Goal: Task Accomplishment & Management: Complete application form

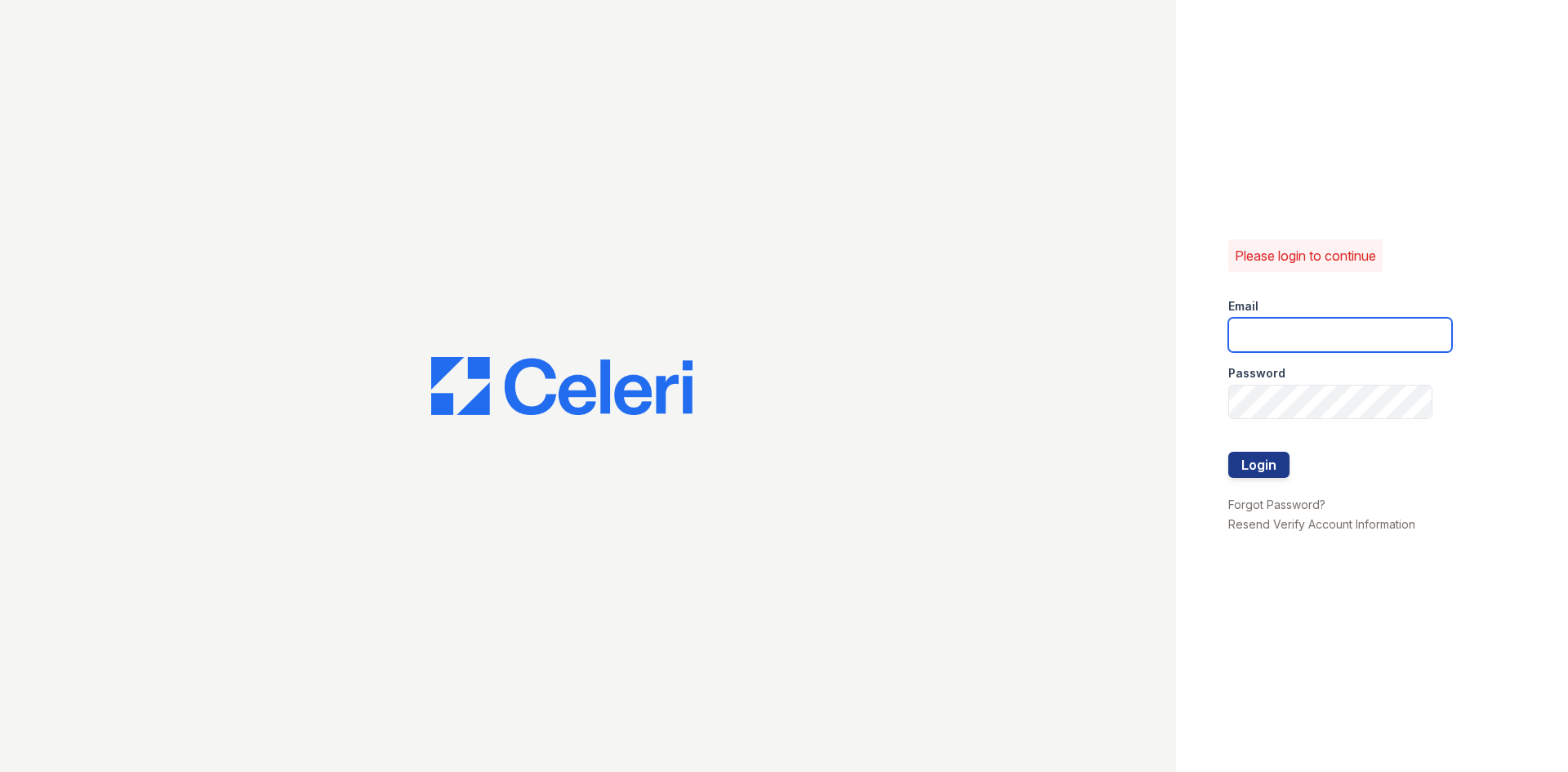
type input "arrive2801@trinity-pm.com"
click at [1274, 464] on button "Login" at bounding box center [1258, 464] width 61 height 26
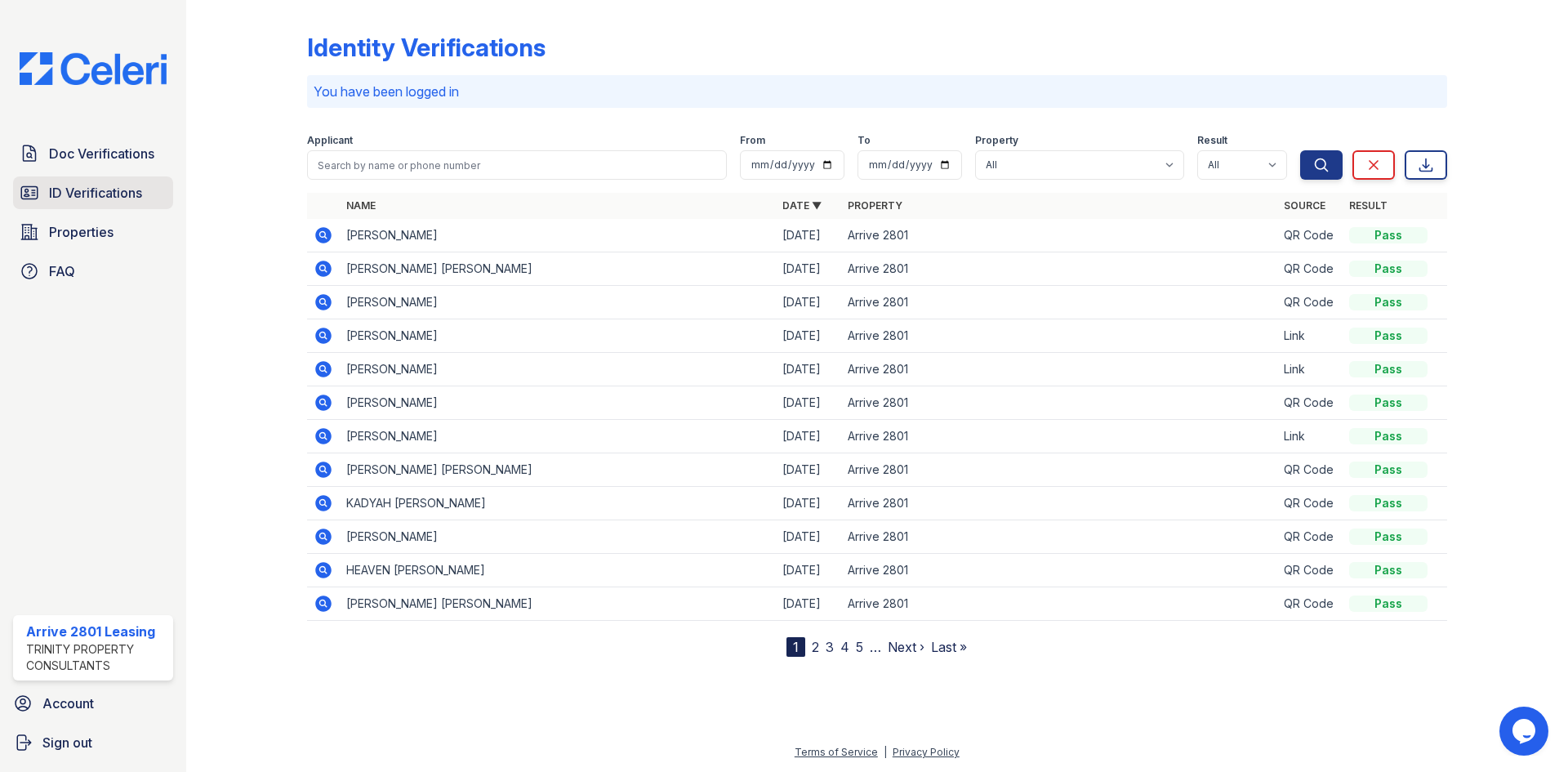
click at [54, 183] on span "ID Verifications" at bounding box center [95, 192] width 93 height 20
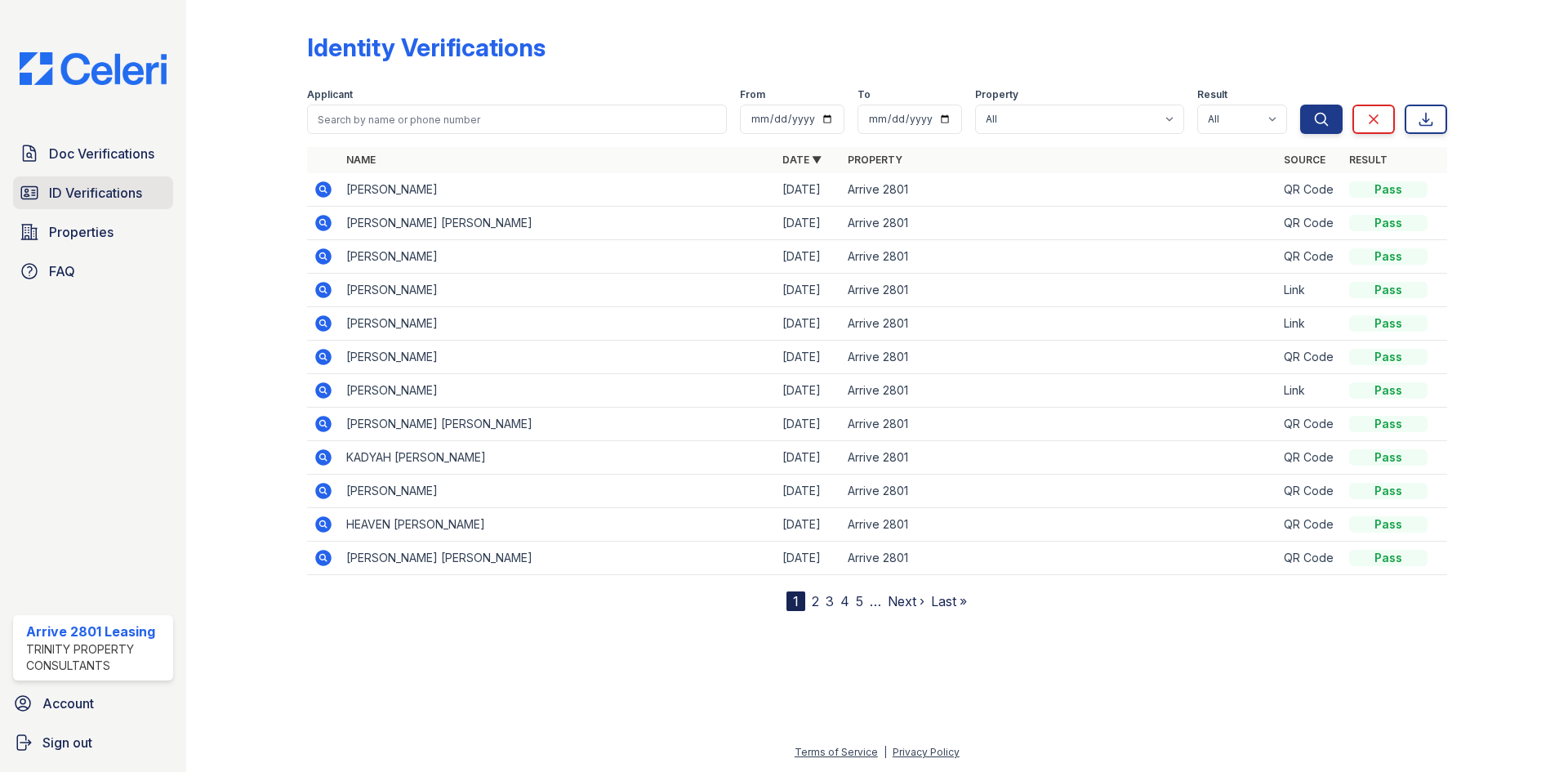
click at [114, 185] on span "ID Verifications" at bounding box center [95, 192] width 93 height 20
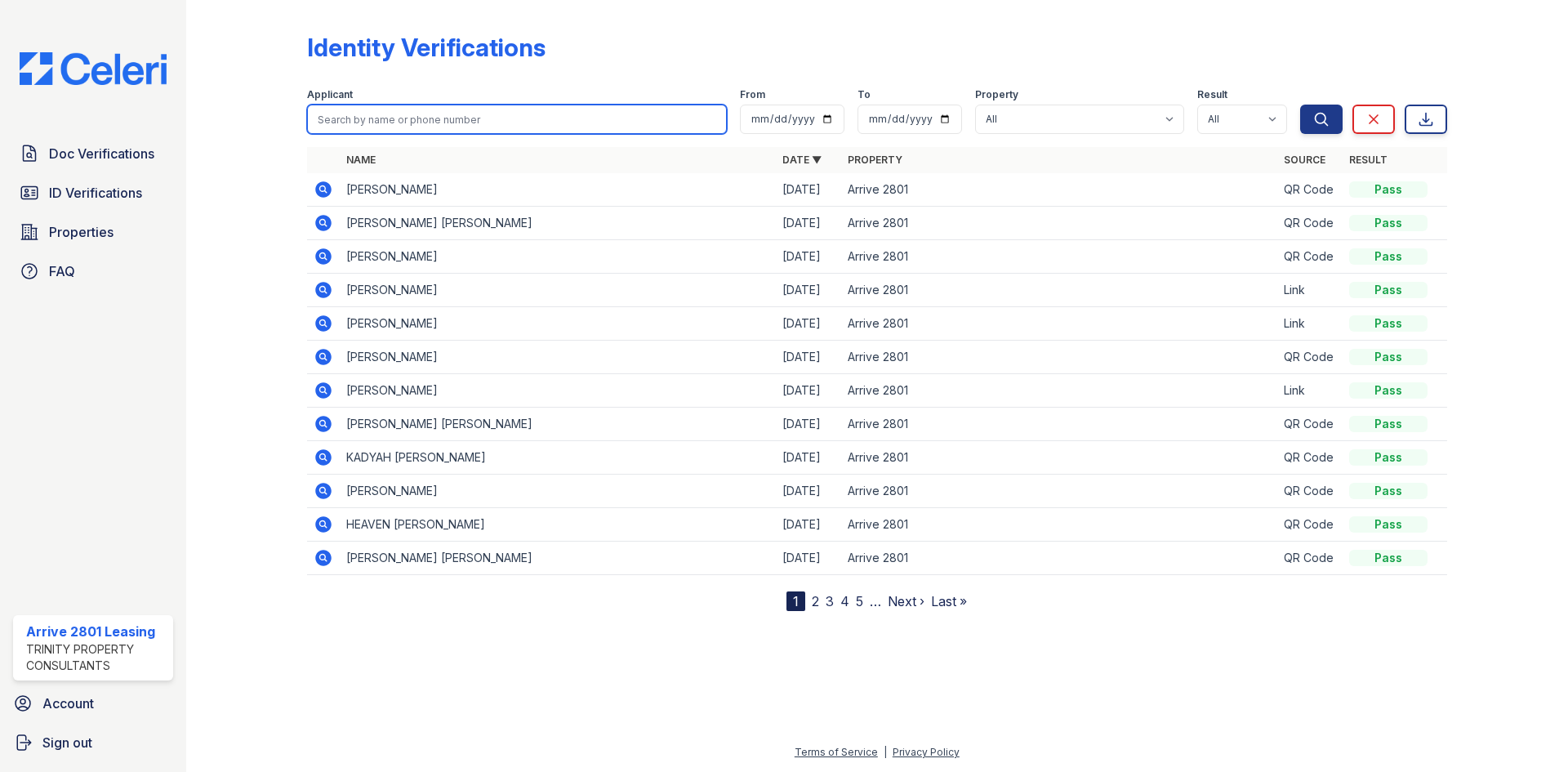
click at [467, 130] on input "search" at bounding box center [516, 118] width 419 height 30
type input "martin"
click at [1300, 104] on button "Search" at bounding box center [1321, 118] width 42 height 30
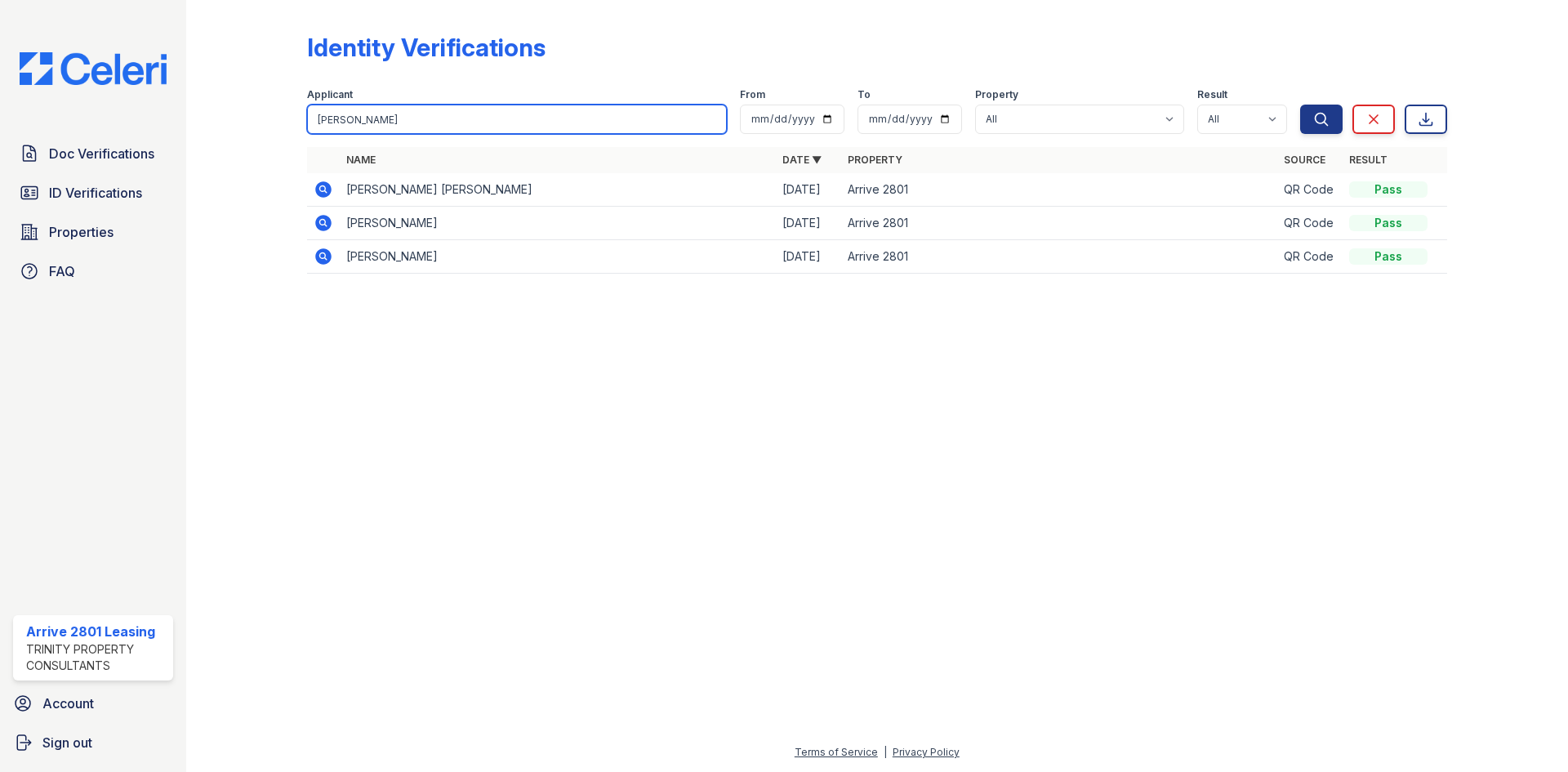
drag, startPoint x: 352, startPoint y: 110, endPoint x: 238, endPoint y: 125, distance: 115.0
click at [238, 125] on div "Identity Verifications Filter Applicant martin From To Property All Arrive 2801…" at bounding box center [876, 158] width 1329 height 316
drag, startPoint x: 689, startPoint y: 75, endPoint x: 606, endPoint y: 10, distance: 105.4
click at [690, 75] on form "Applicant From To Property All Arrive 2801 Result All Pass Fail Caution Resubmi…" at bounding box center [876, 108] width 1140 height 65
click at [428, 113] on input "search" at bounding box center [516, 118] width 419 height 30
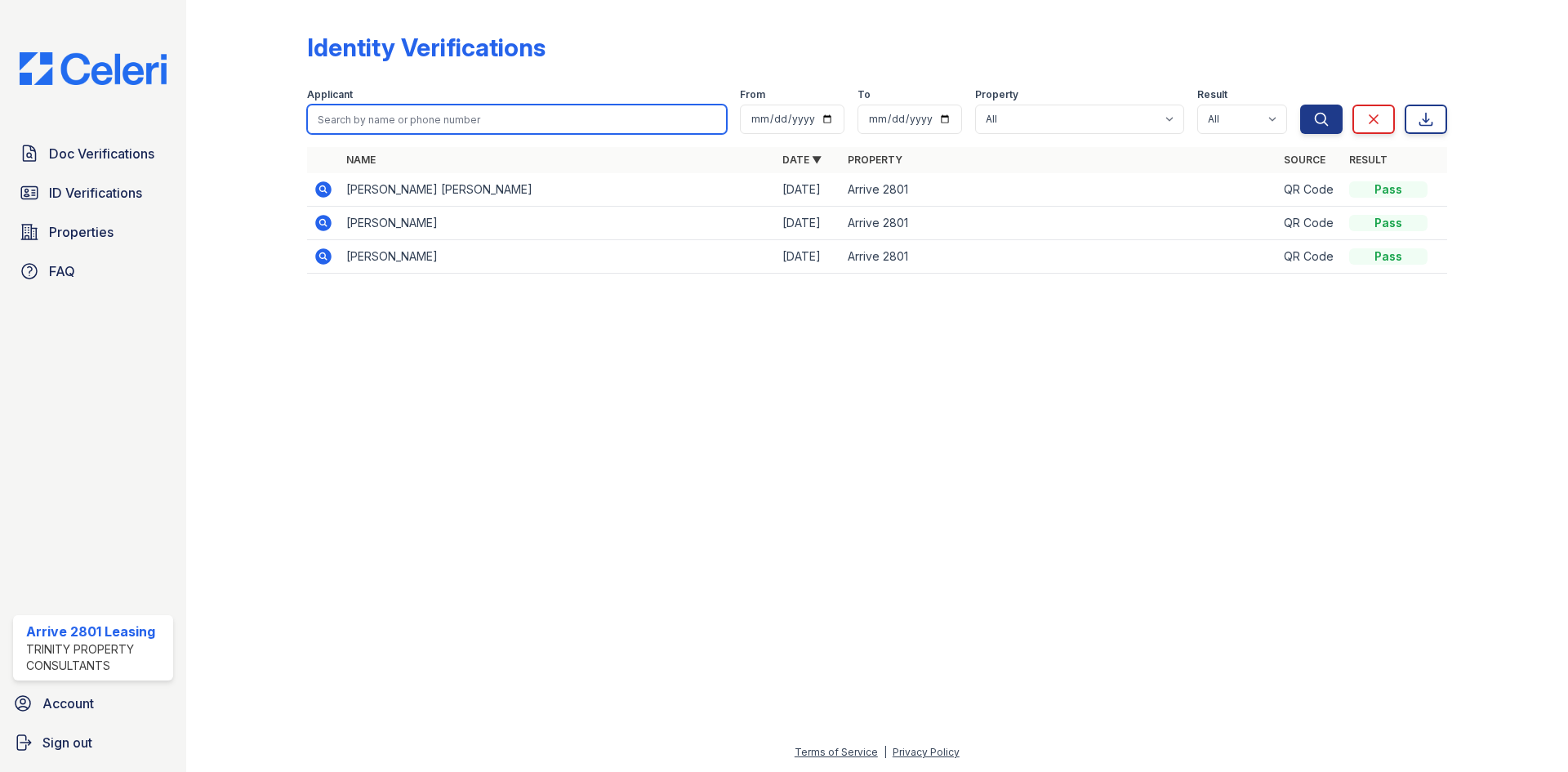
paste input "Krawczak"
type input "Krawczak"
click at [1300, 104] on button "Search" at bounding box center [1321, 118] width 42 height 30
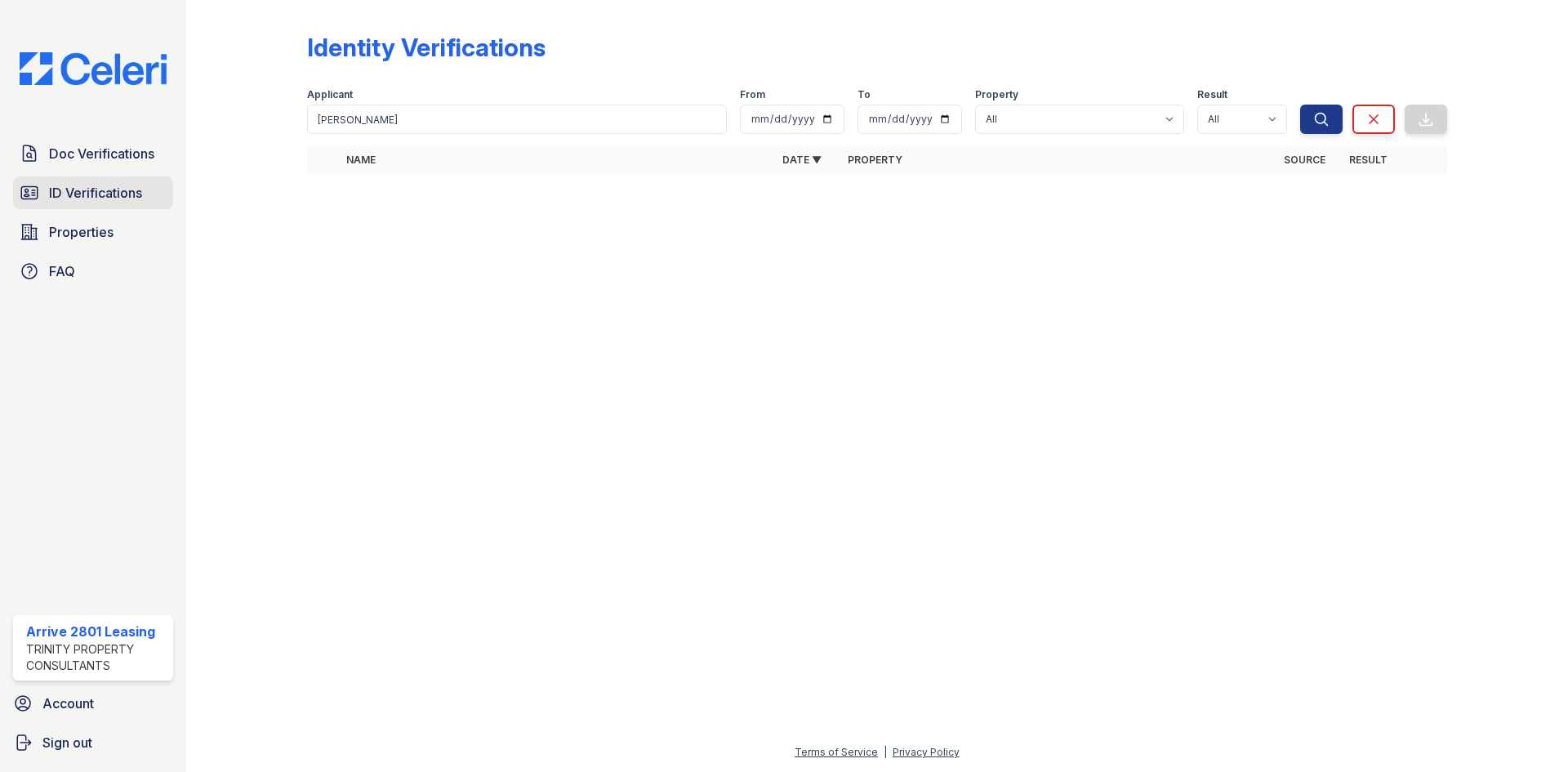
click at [121, 199] on span "ID Verifications" at bounding box center [95, 192] width 93 height 20
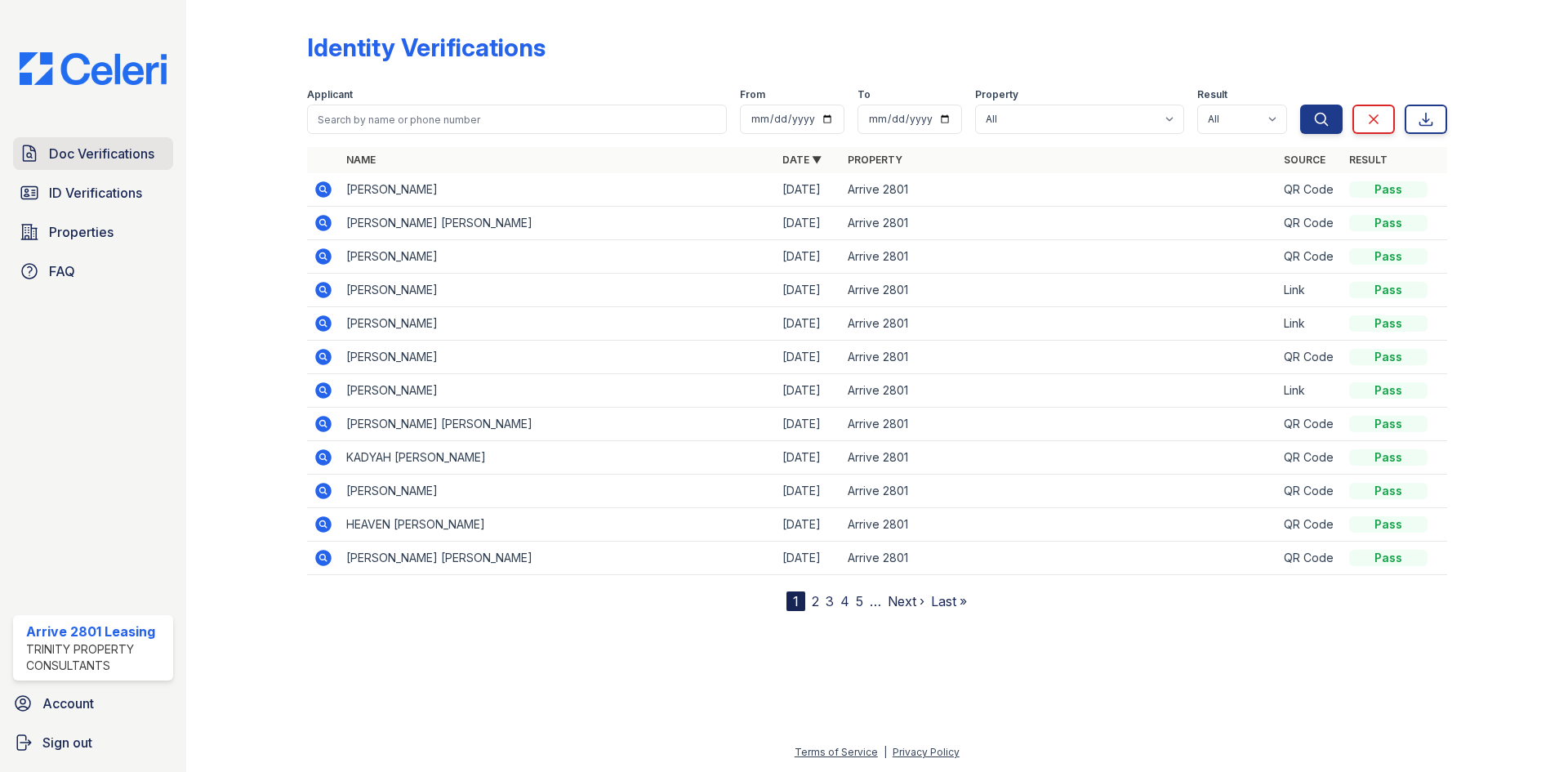
click at [155, 155] on link "Doc Verifications" at bounding box center [93, 154] width 160 height 32
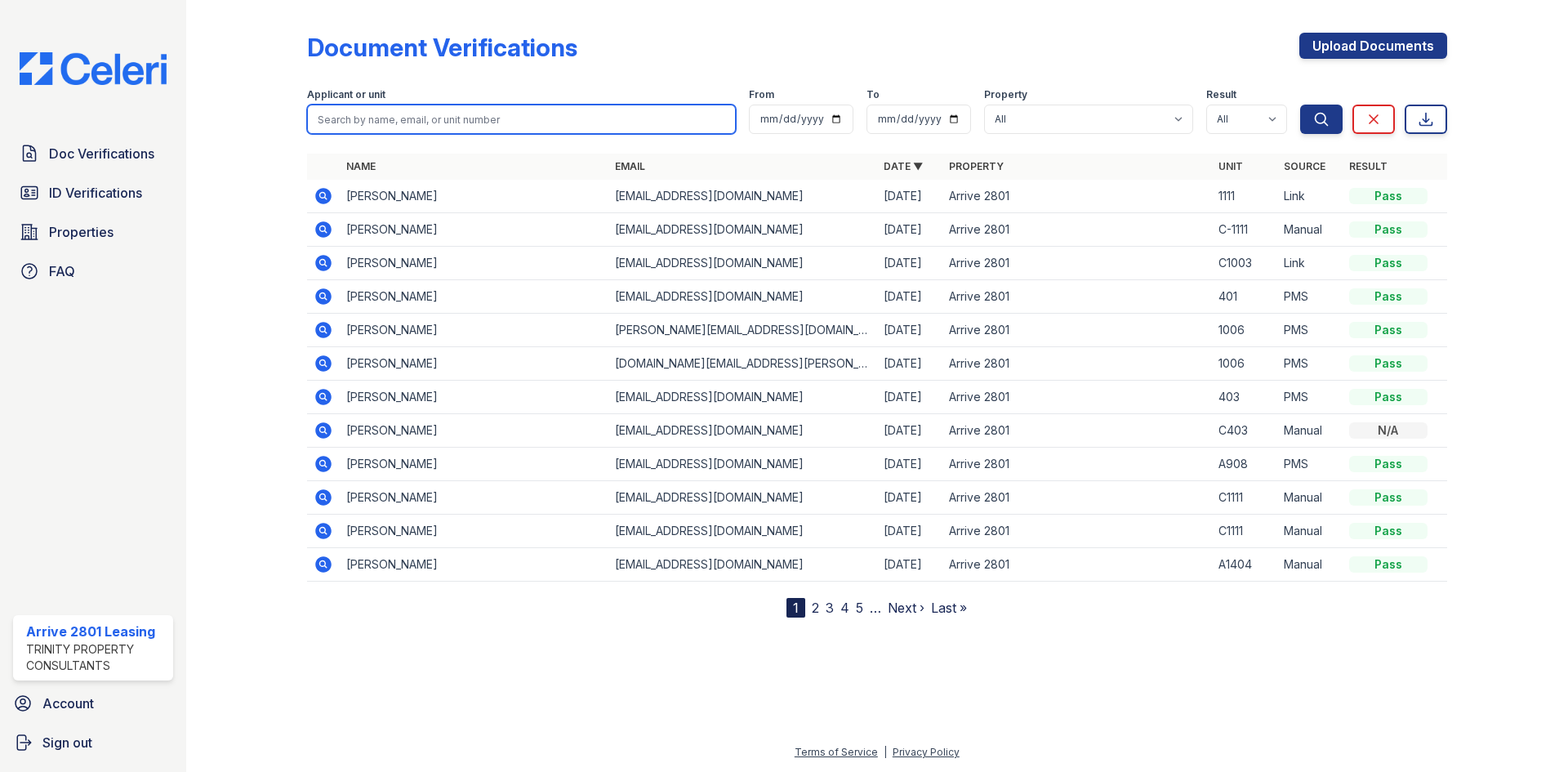
click at [387, 129] on input "search" at bounding box center [521, 118] width 429 height 30
paste input "Krawczak"
type input "Krawczak"
click at [1300, 104] on button "Search" at bounding box center [1321, 118] width 42 height 30
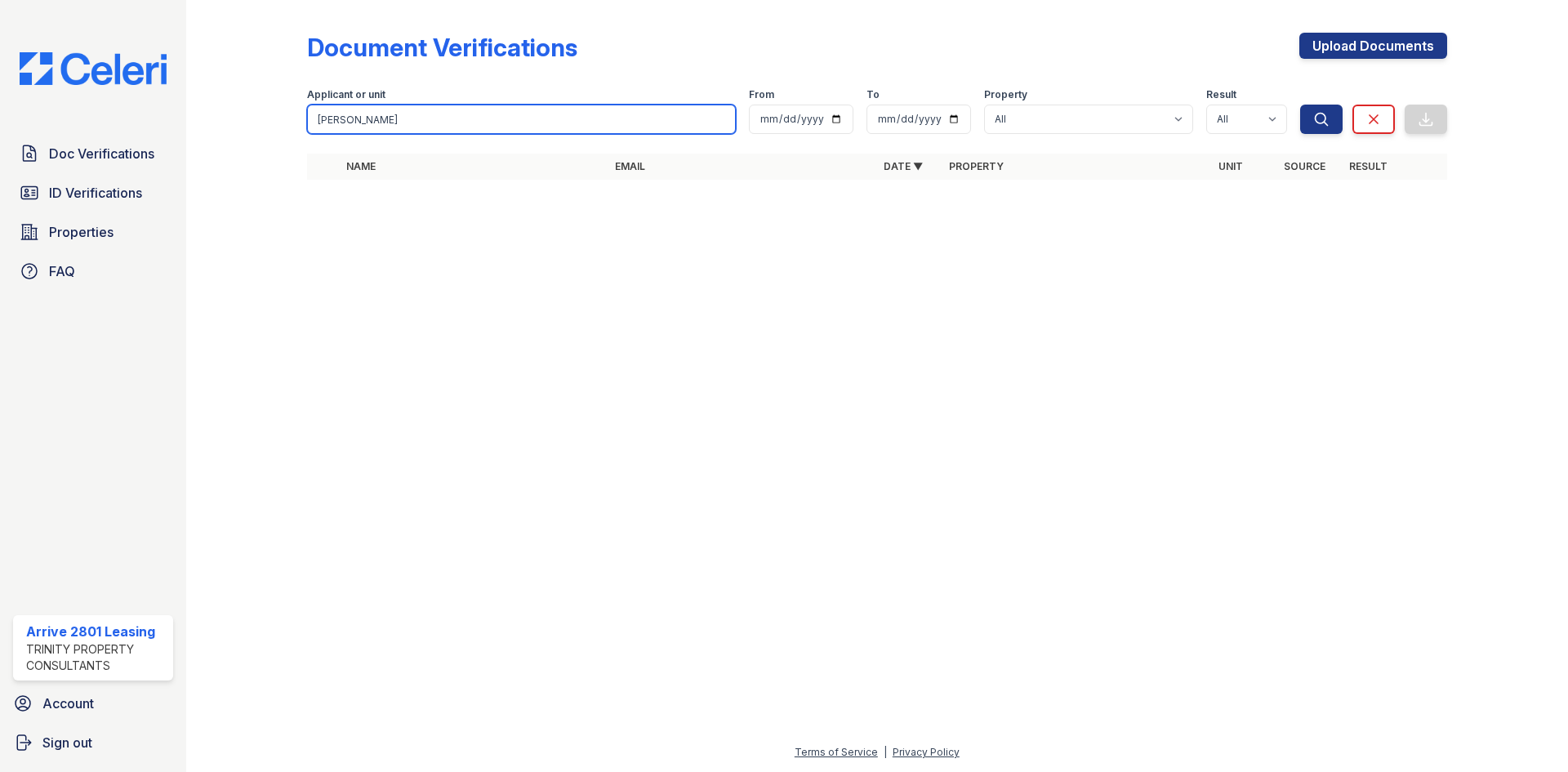
drag, startPoint x: 408, startPoint y: 115, endPoint x: 204, endPoint y: 131, distance: 204.6
click at [204, 131] on div "Document Verifications Upload Documents Filter Applicant or unit Krawczak From …" at bounding box center [877, 386] width 1382 height 772
type input "\"
type input "getu"
click at [1300, 104] on button "Search" at bounding box center [1321, 118] width 42 height 30
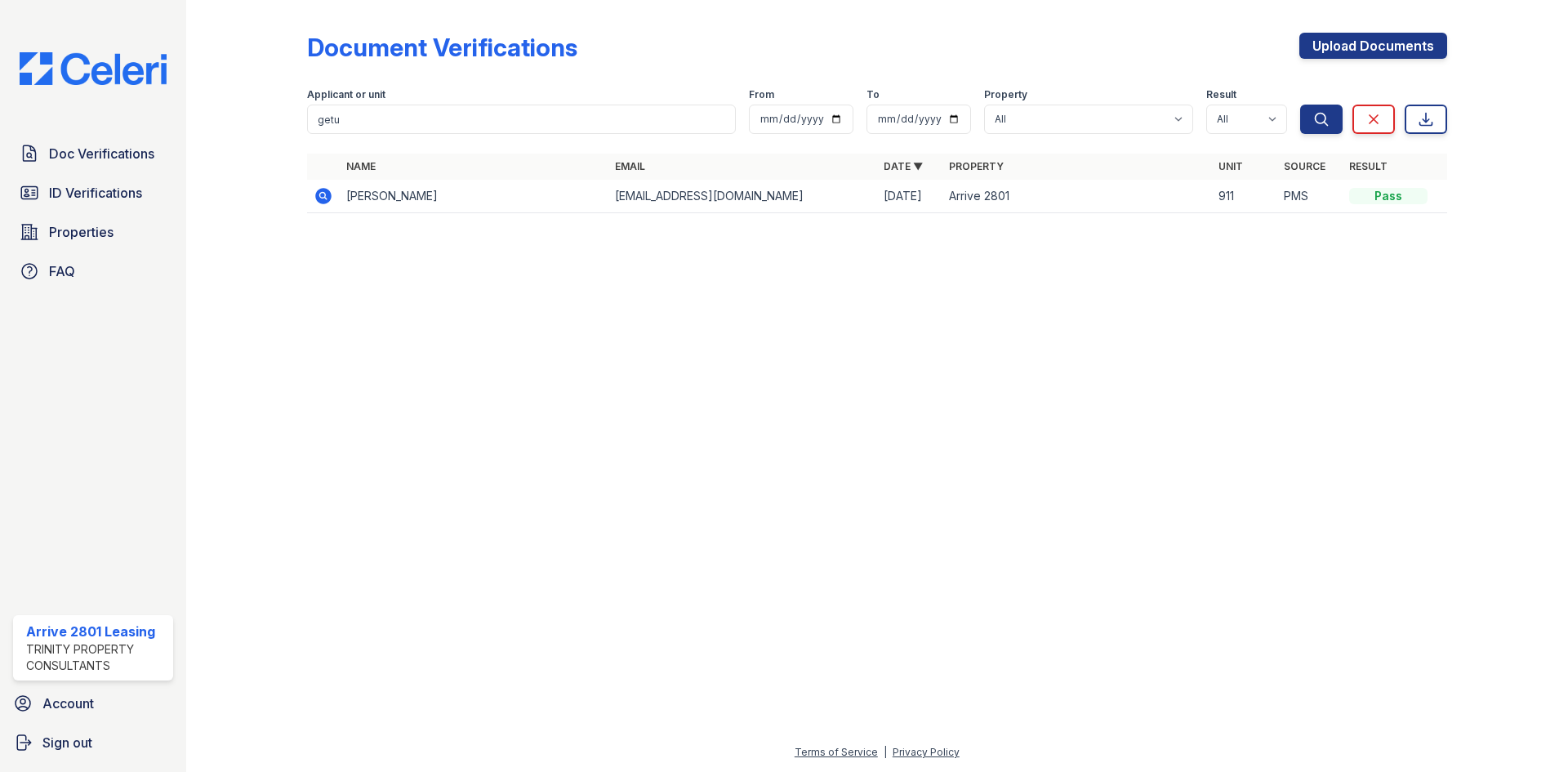
click at [323, 198] on icon at bounding box center [323, 196] width 20 height 20
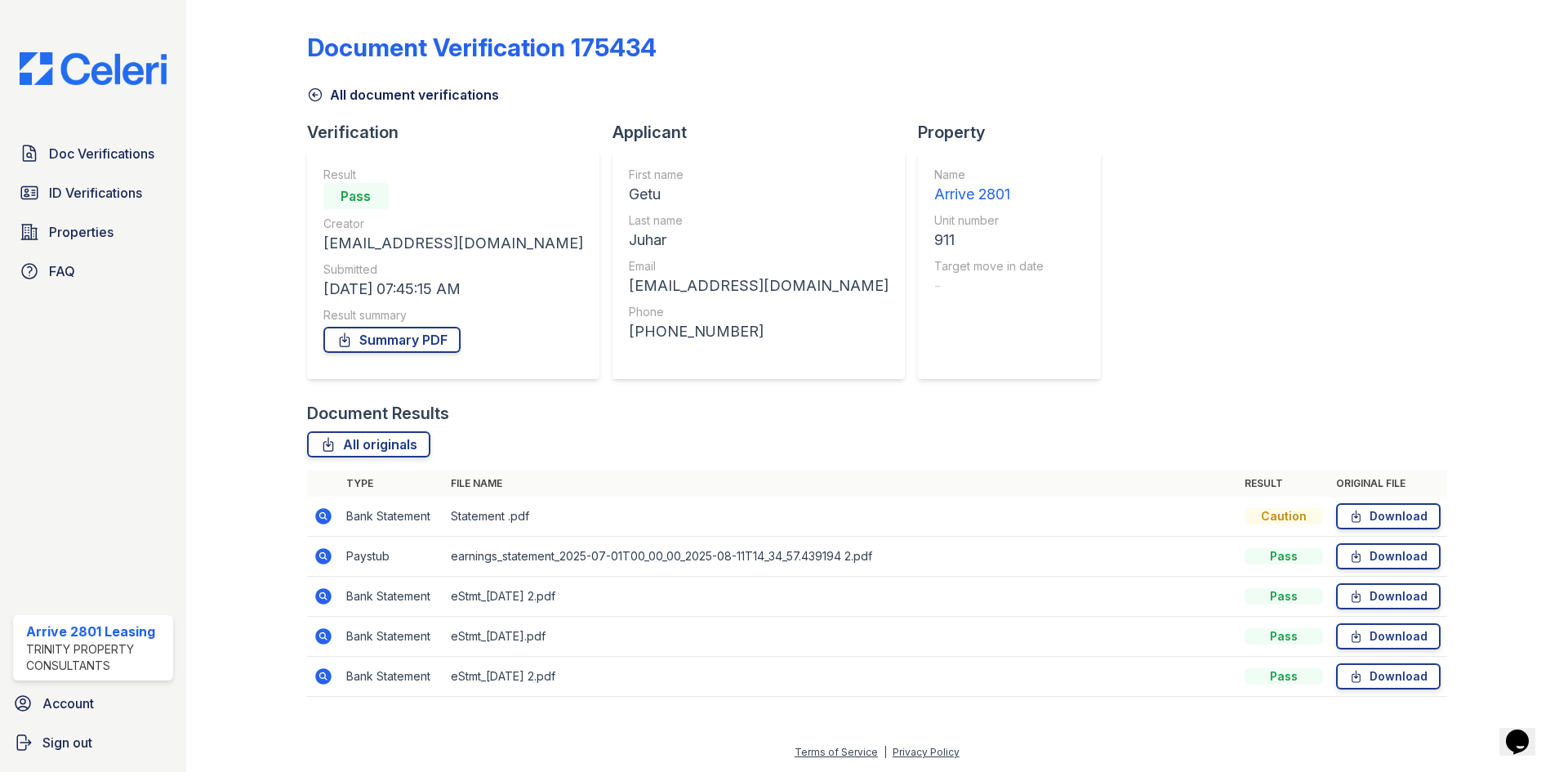
click at [316, 512] on icon at bounding box center [323, 516] width 20 height 20
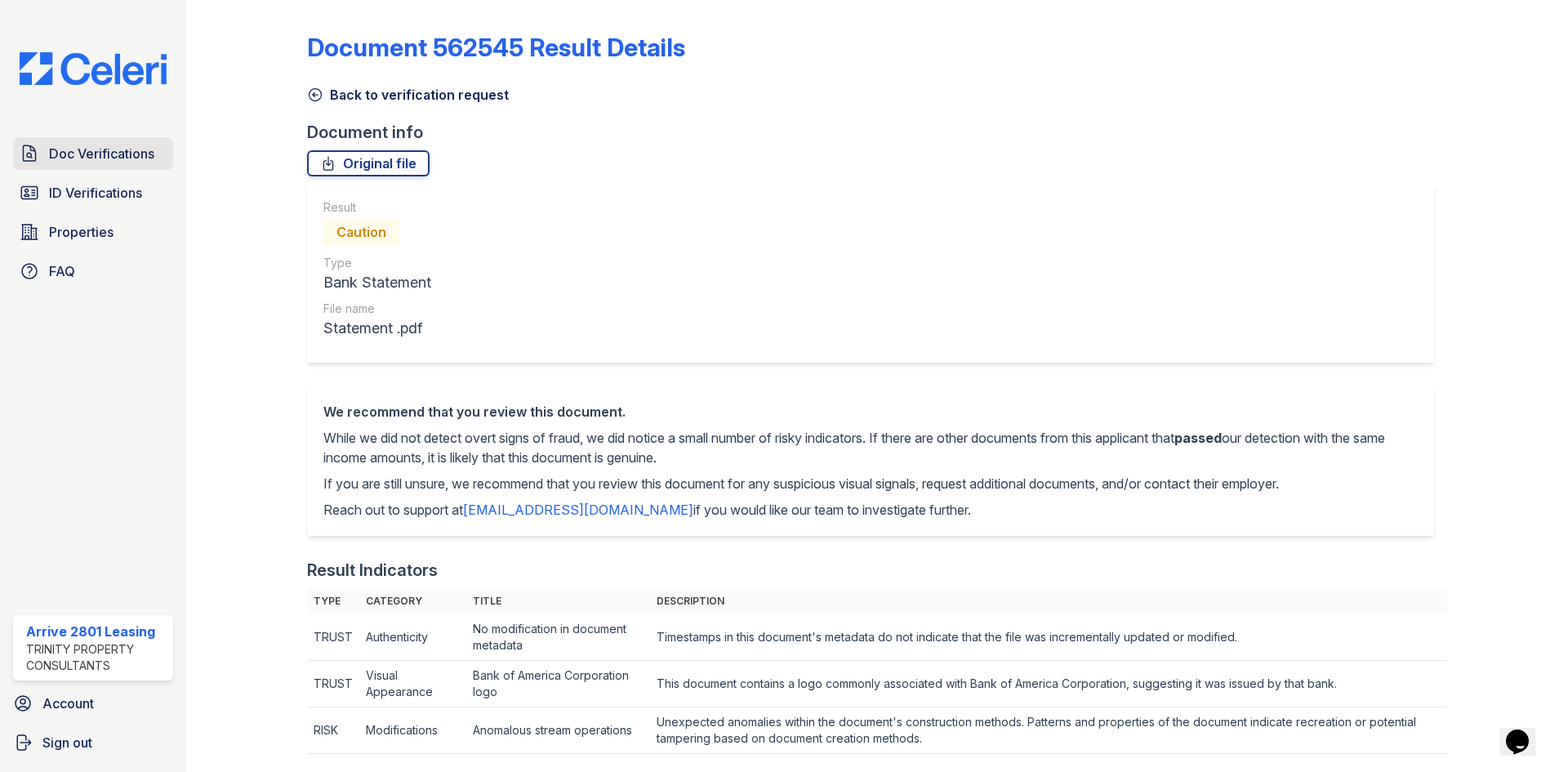
click at [113, 159] on span "Doc Verifications" at bounding box center [101, 153] width 105 height 20
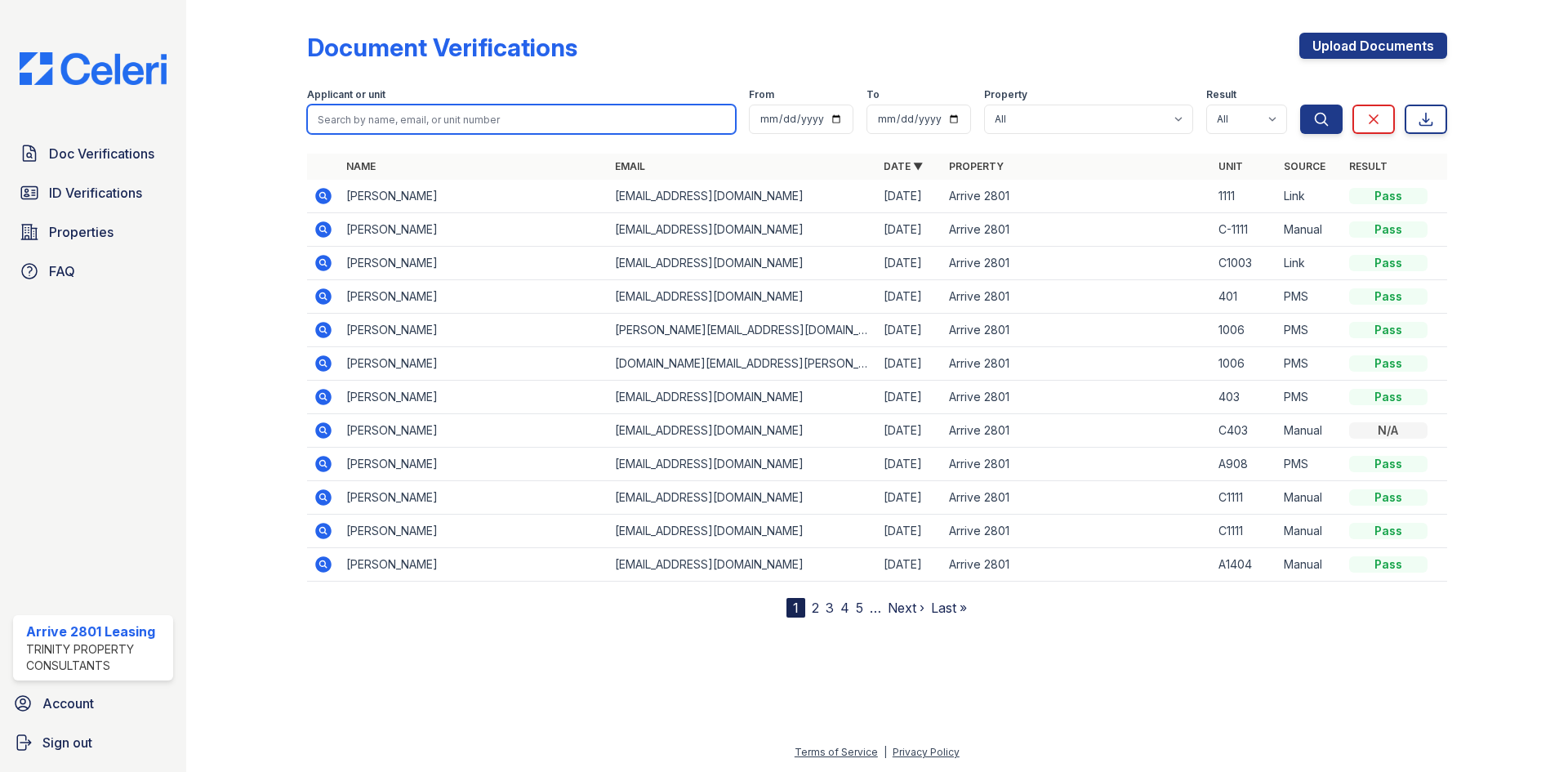
click at [429, 118] on input "search" at bounding box center [521, 118] width 429 height 30
type input "getu"
click at [1300, 104] on button "Search" at bounding box center [1321, 118] width 42 height 30
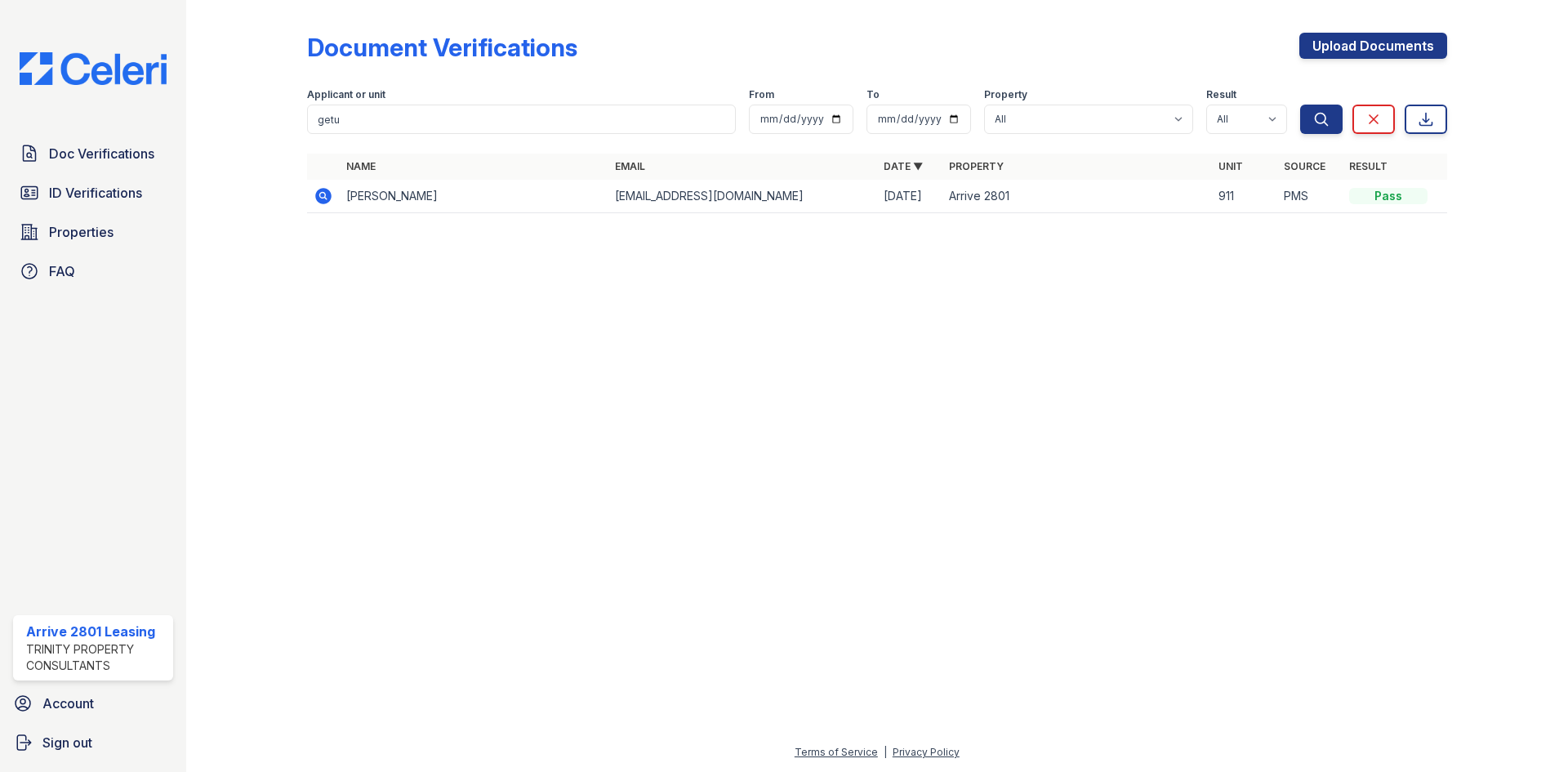
click at [317, 195] on icon at bounding box center [323, 196] width 16 height 16
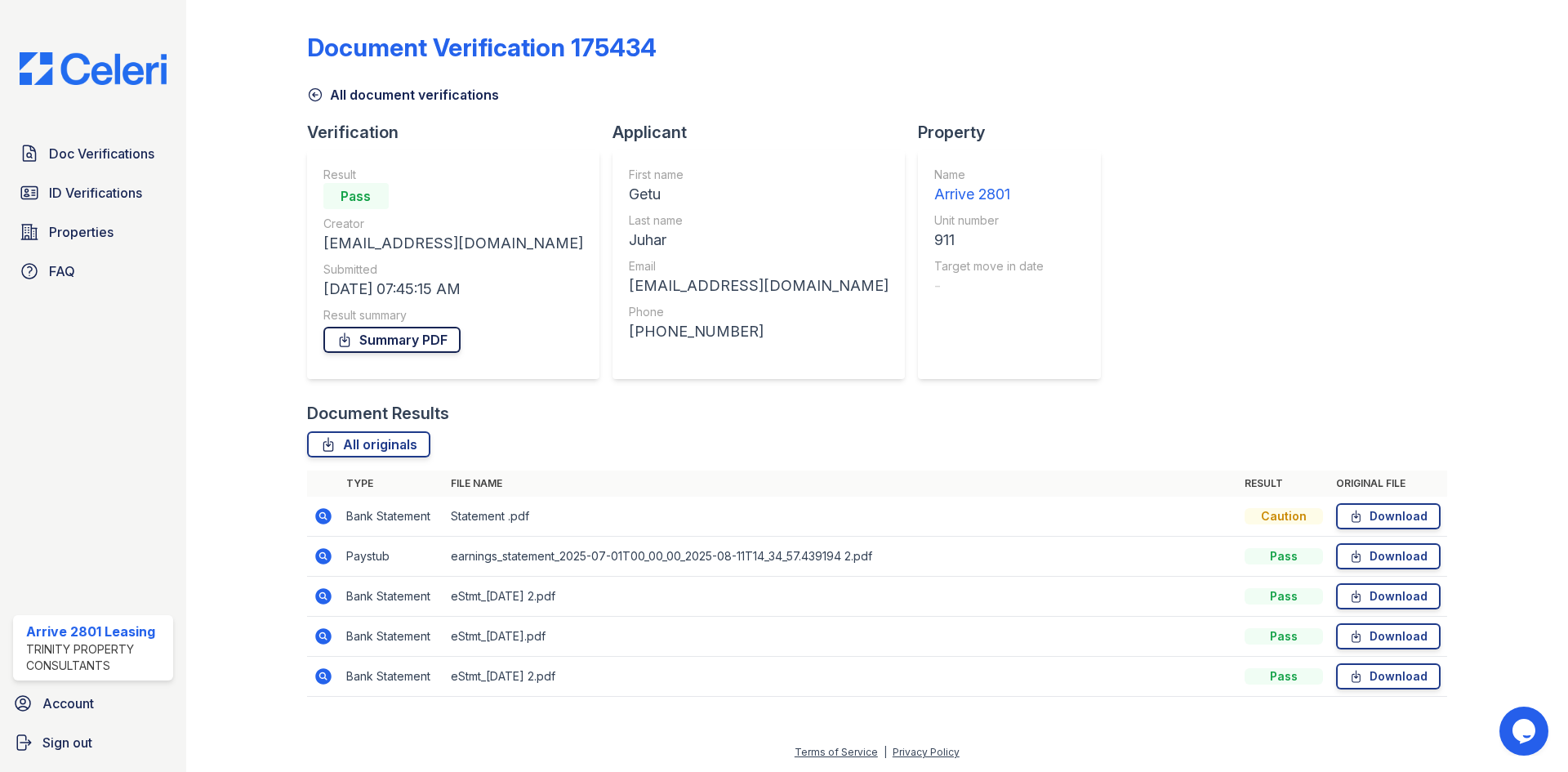
click at [416, 339] on link "Summary PDF" at bounding box center [392, 339] width 138 height 26
drag, startPoint x: 138, startPoint y: 191, endPoint x: 151, endPoint y: 172, distance: 23.0
click at [138, 191] on span "ID Verifications" at bounding box center [95, 192] width 93 height 20
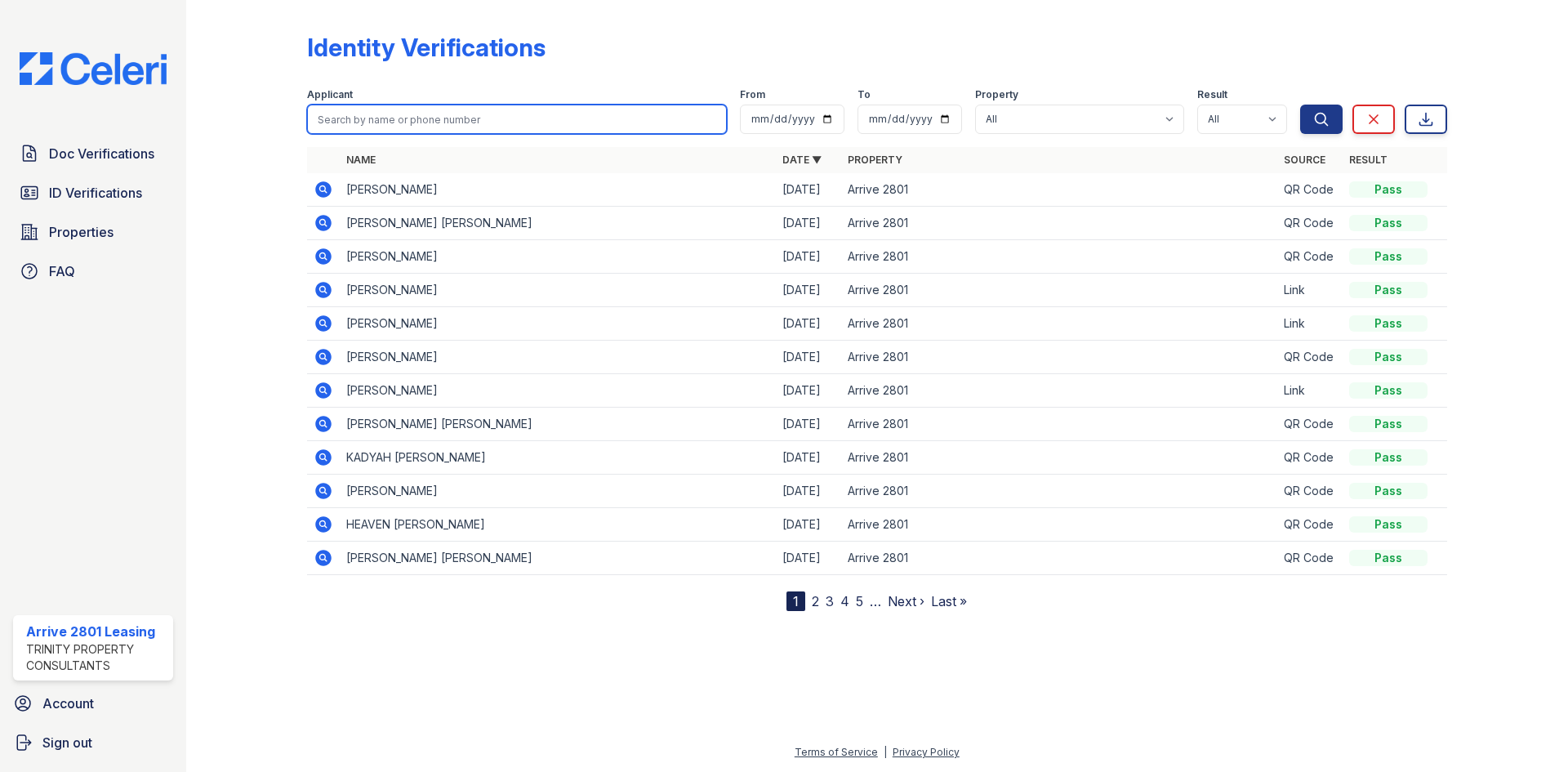
click at [434, 114] on input "search" at bounding box center [516, 118] width 419 height 30
type input "getu"
click at [1300, 104] on button "Search" at bounding box center [1321, 118] width 42 height 30
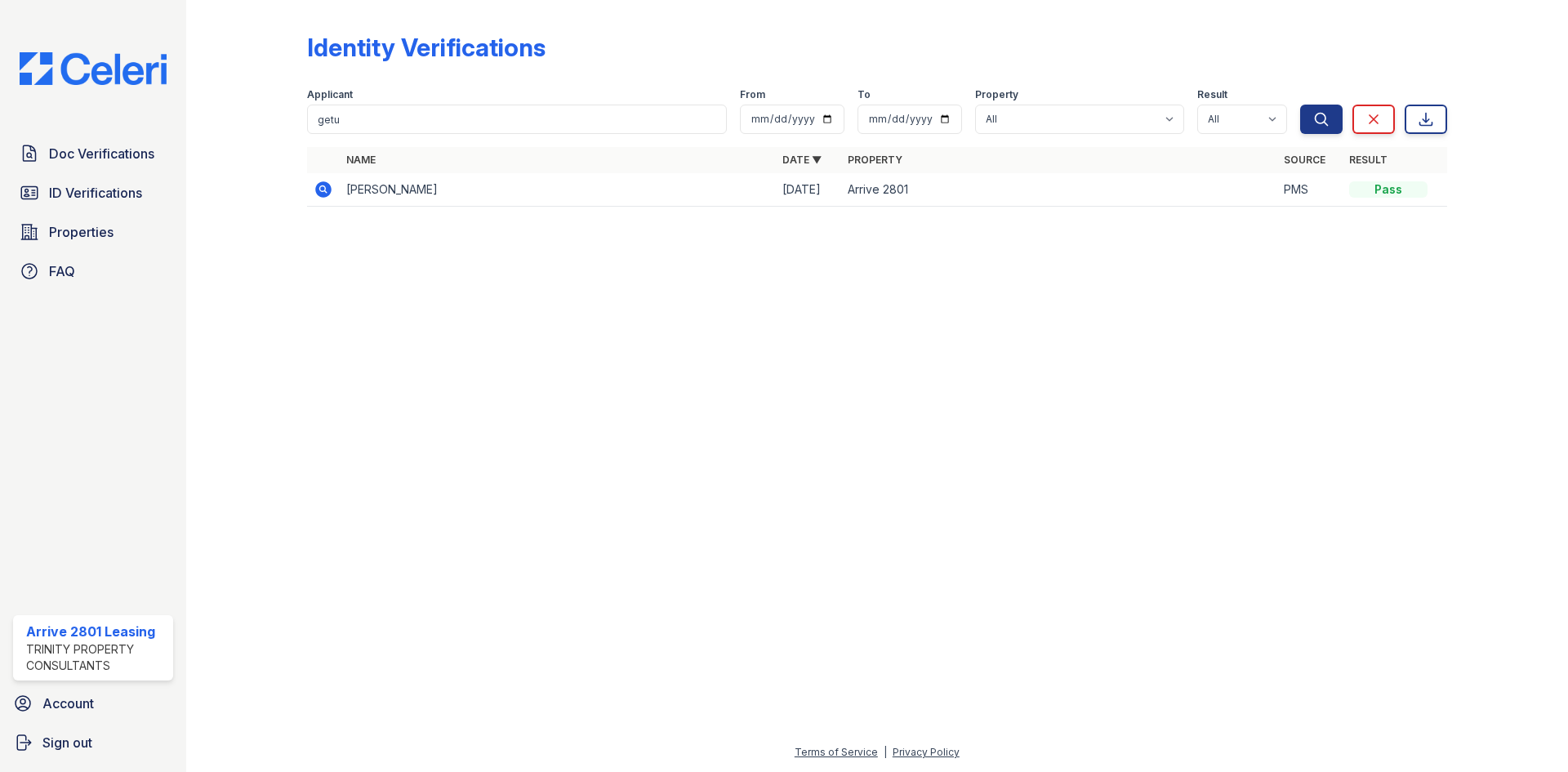
click at [324, 186] on icon at bounding box center [323, 189] width 20 height 20
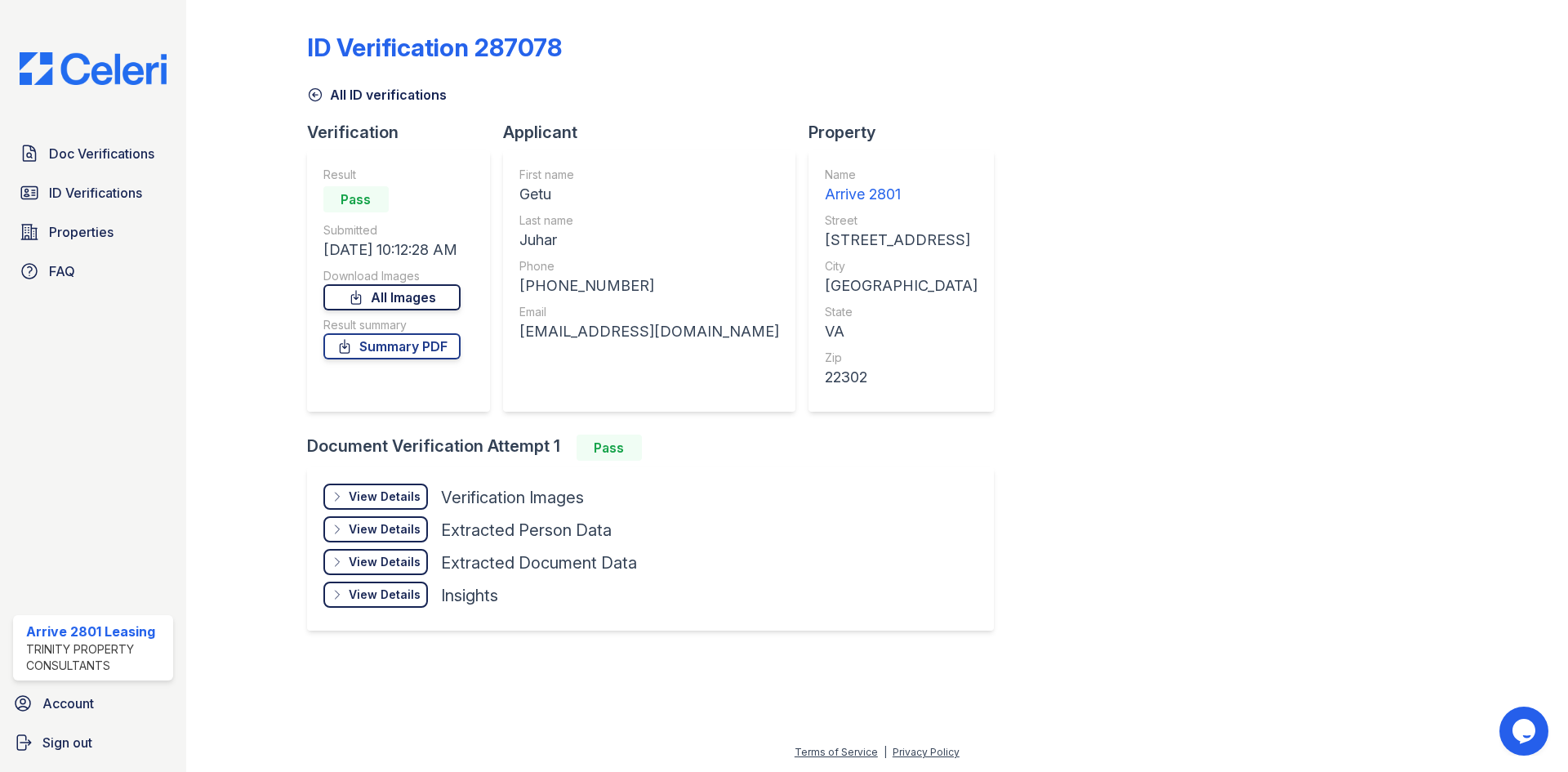
click at [411, 297] on link "All Images" at bounding box center [392, 296] width 138 height 26
click at [401, 343] on link "Summary PDF" at bounding box center [392, 346] width 138 height 26
click at [97, 201] on span "ID Verifications" at bounding box center [95, 192] width 93 height 20
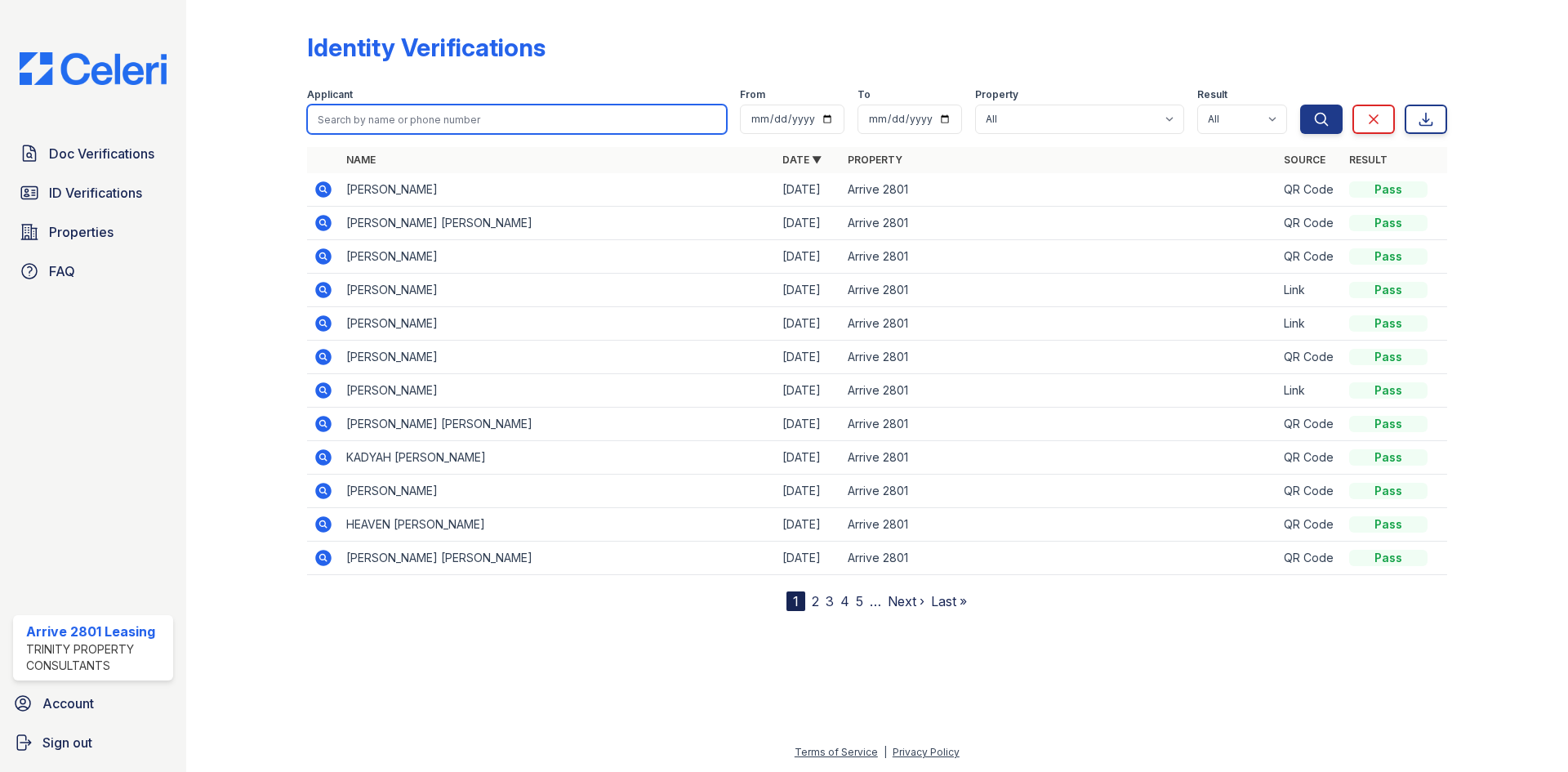
click at [412, 117] on input "search" at bounding box center [516, 118] width 419 height 30
type input "green"
click at [1300, 104] on button "Search" at bounding box center [1321, 118] width 42 height 30
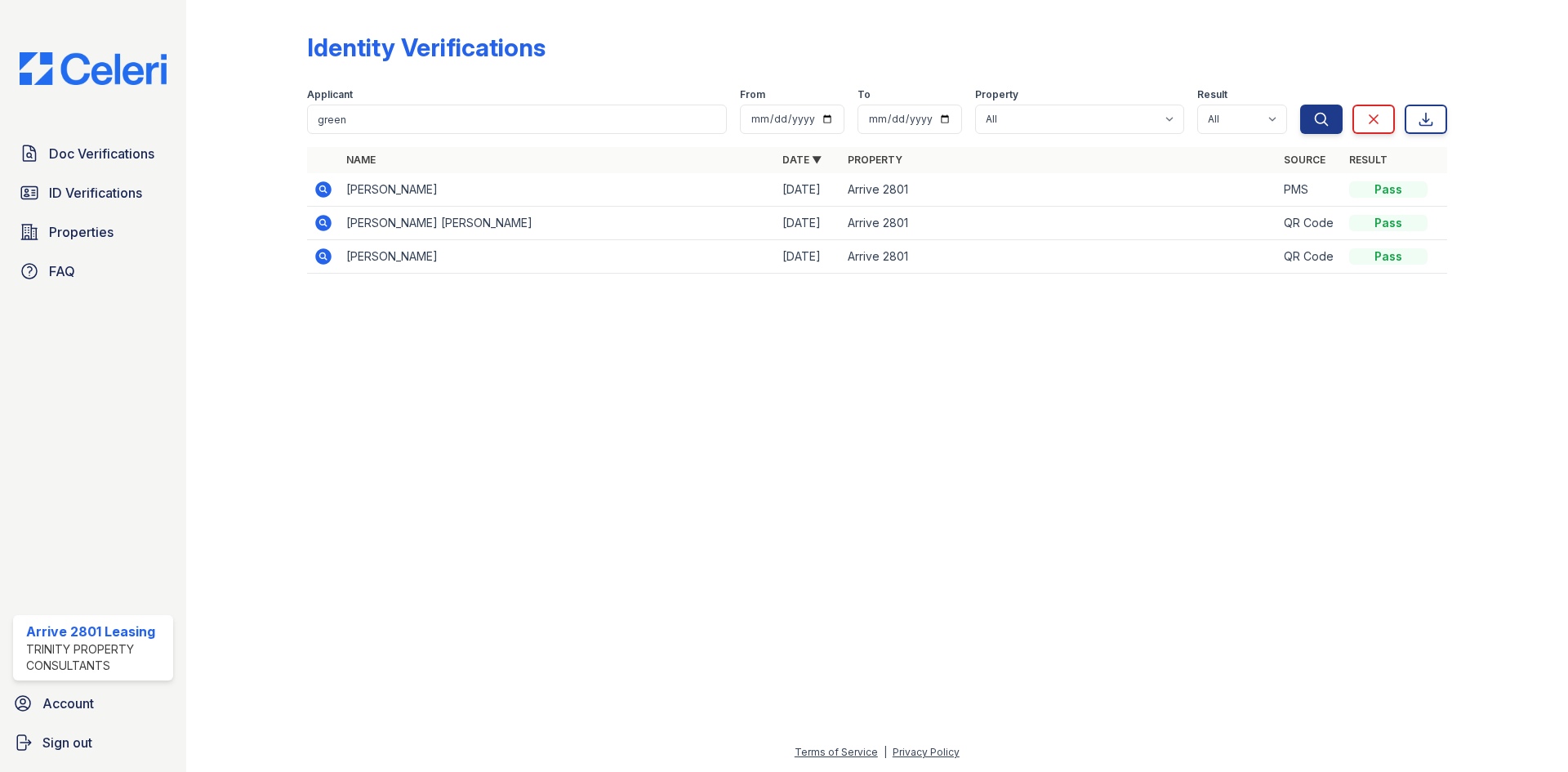
click at [321, 188] on icon at bounding box center [322, 188] width 4 height 4
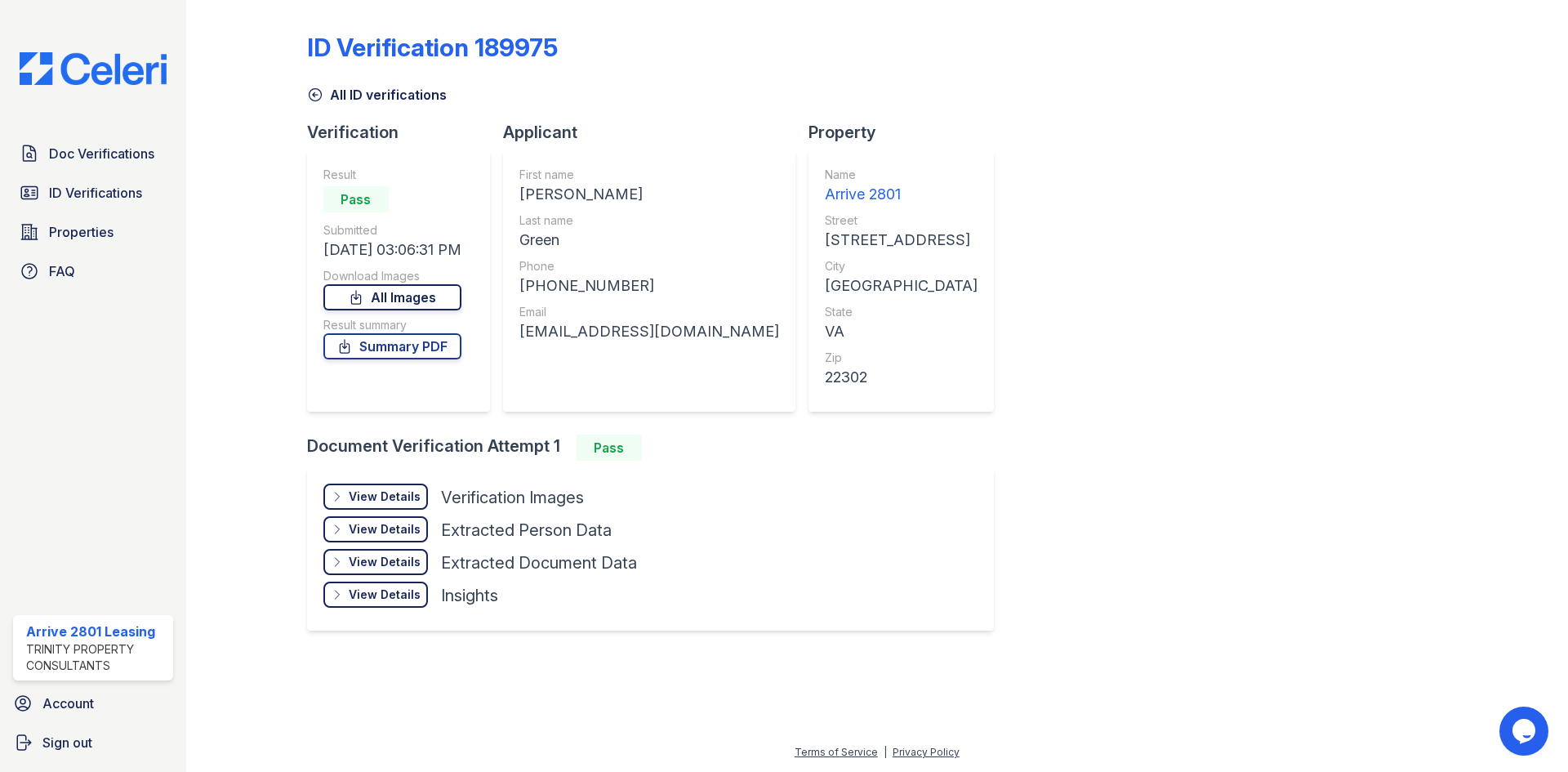
click at [393, 295] on link "All Images" at bounding box center [392, 296] width 138 height 26
click at [407, 343] on link "Summary PDF" at bounding box center [392, 346] width 138 height 26
click at [104, 189] on span "ID Verifications" at bounding box center [95, 192] width 93 height 20
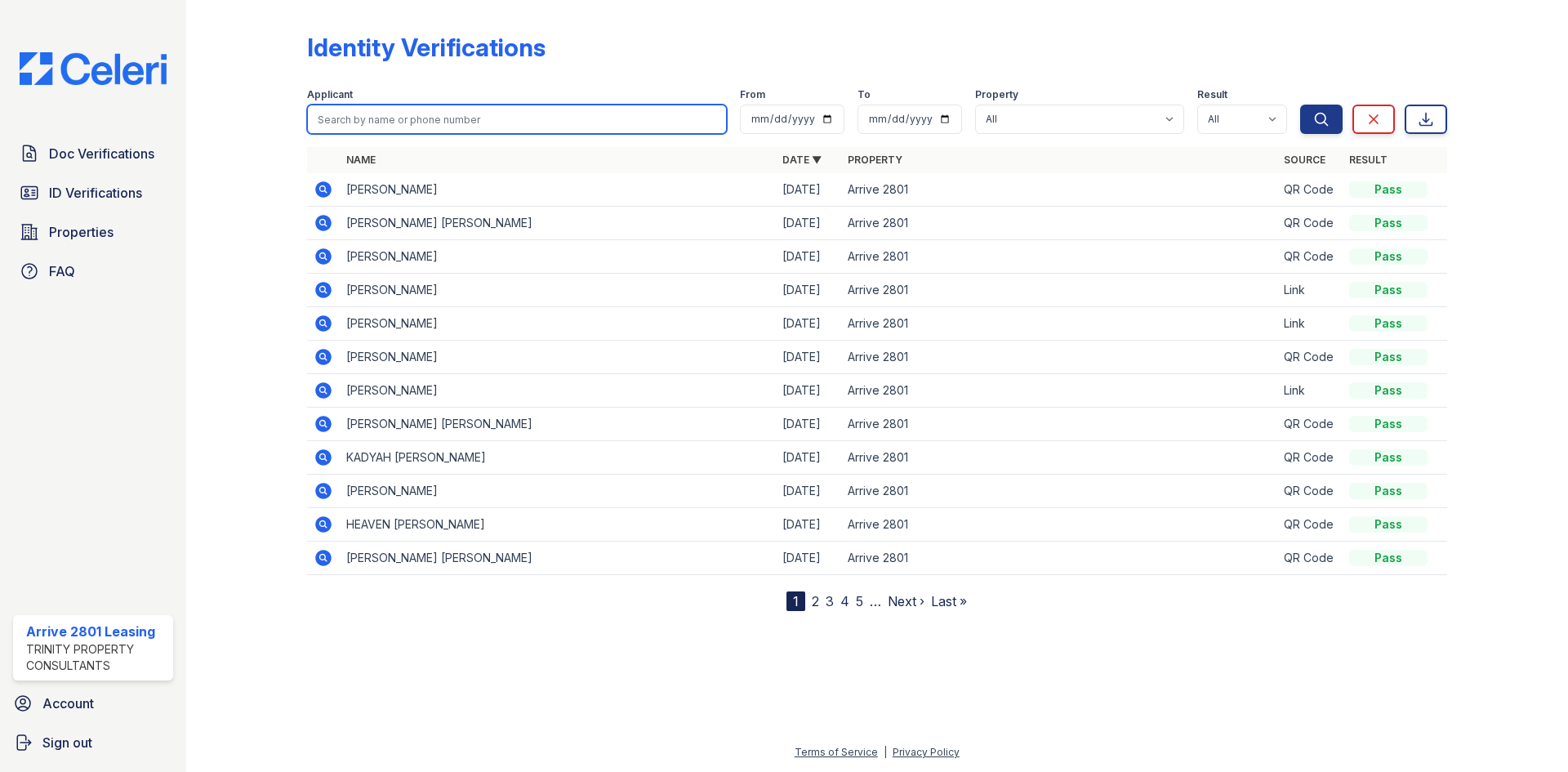
click at [505, 114] on input "search" at bounding box center [516, 118] width 419 height 30
type input "bing"
click at [1300, 104] on button "Search" at bounding box center [1321, 118] width 42 height 30
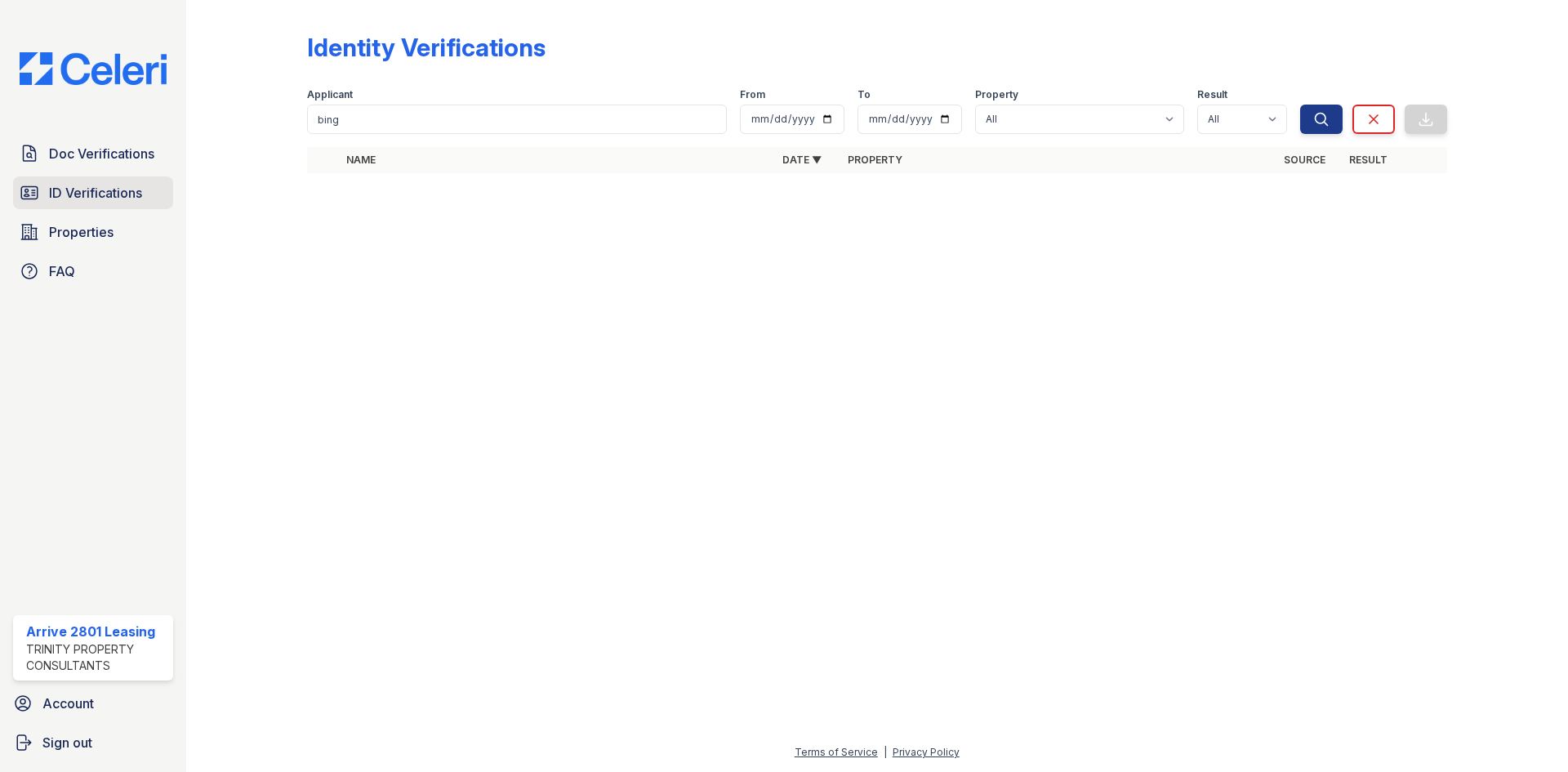
click at [87, 194] on span "ID Verifications" at bounding box center [95, 192] width 93 height 20
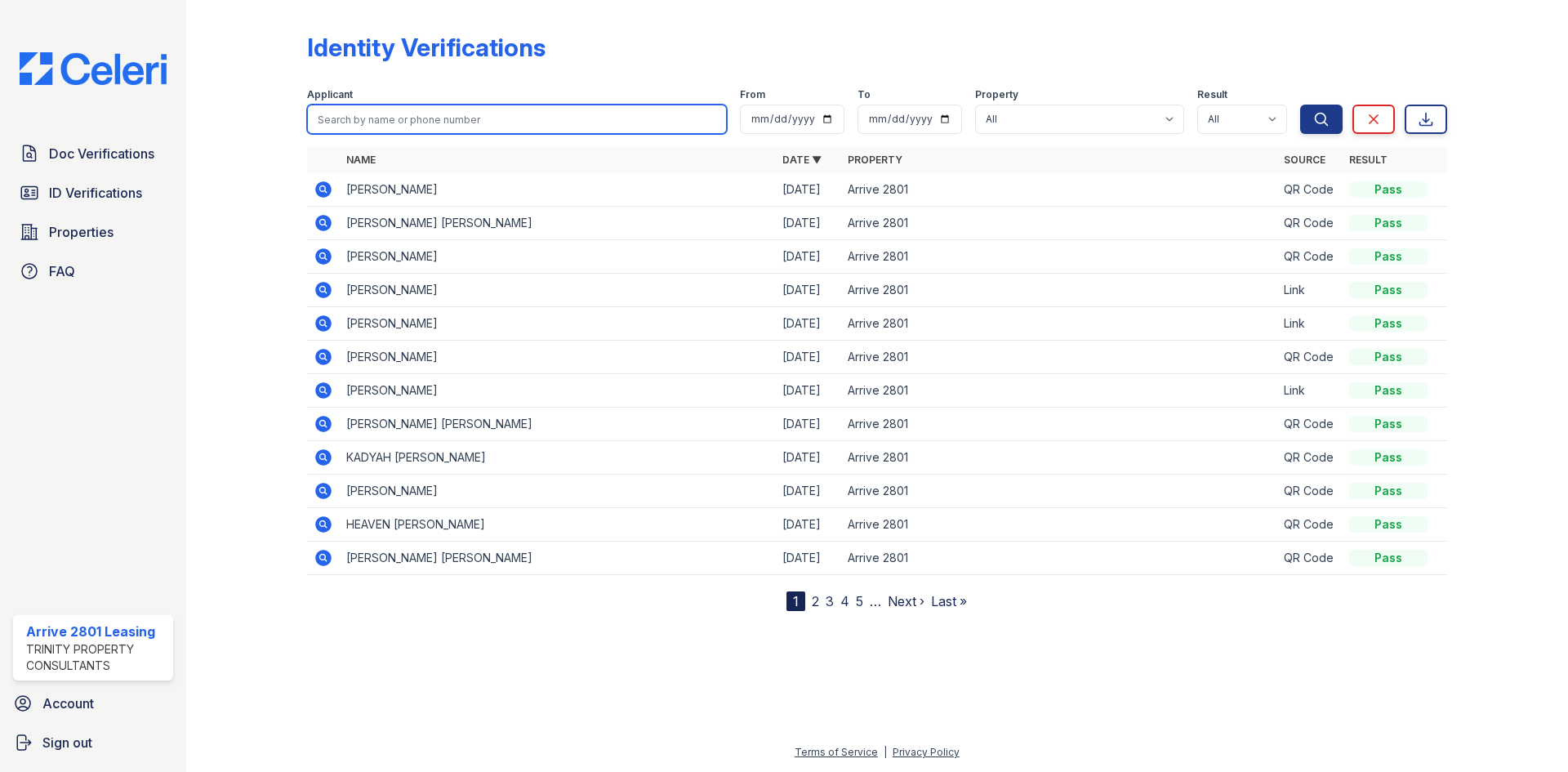
click at [435, 112] on input "search" at bounding box center [516, 118] width 419 height 30
type input "bing"
click at [1300, 104] on button "Search" at bounding box center [1321, 118] width 42 height 30
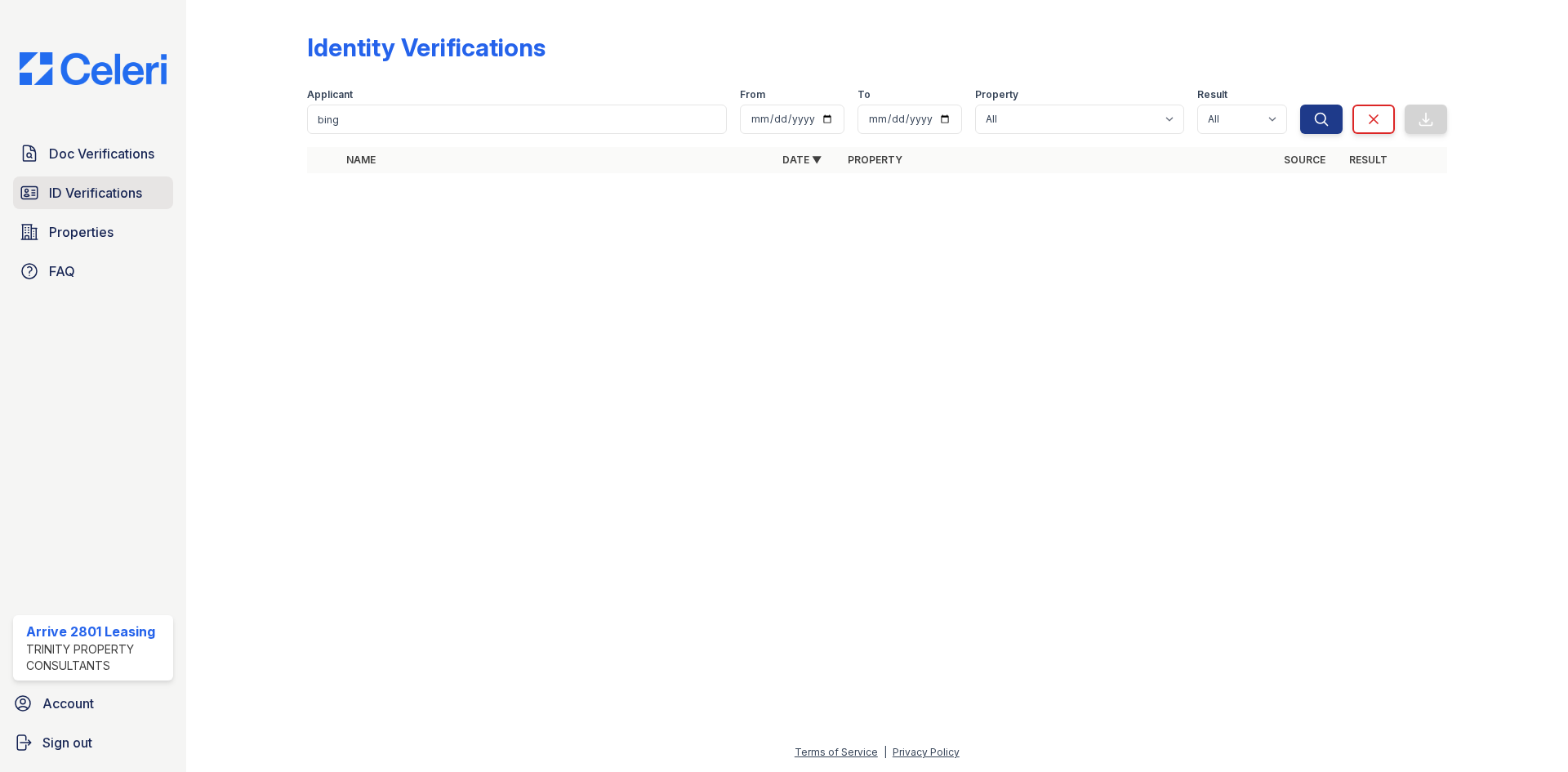
click at [69, 193] on span "ID Verifications" at bounding box center [95, 192] width 93 height 20
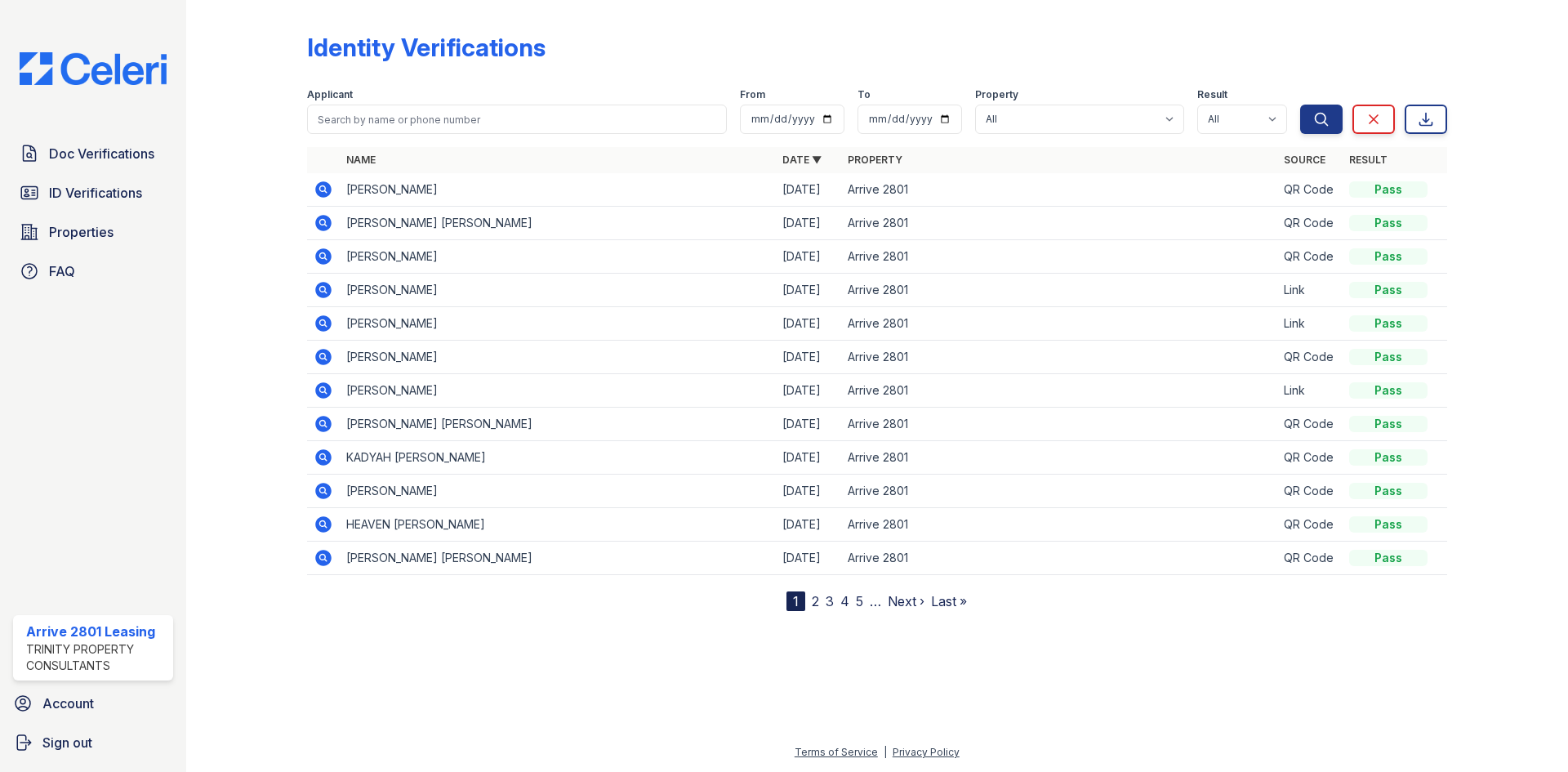
click at [413, 122] on input "search" at bounding box center [516, 118] width 419 height 30
type input "shah"
click at [1300, 104] on button "Search" at bounding box center [1321, 118] width 42 height 30
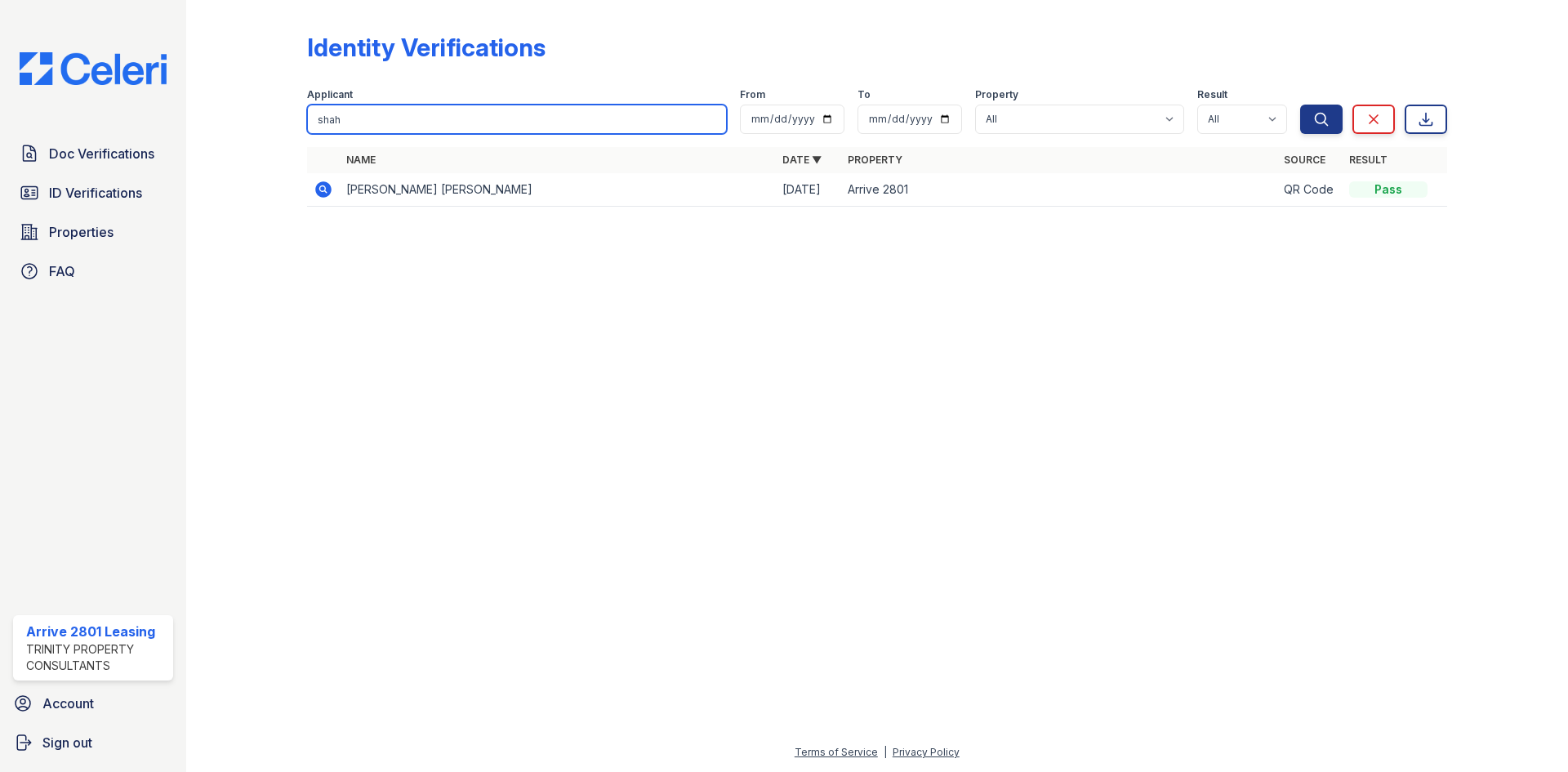
click at [710, 118] on input "shah" at bounding box center [516, 118] width 419 height 30
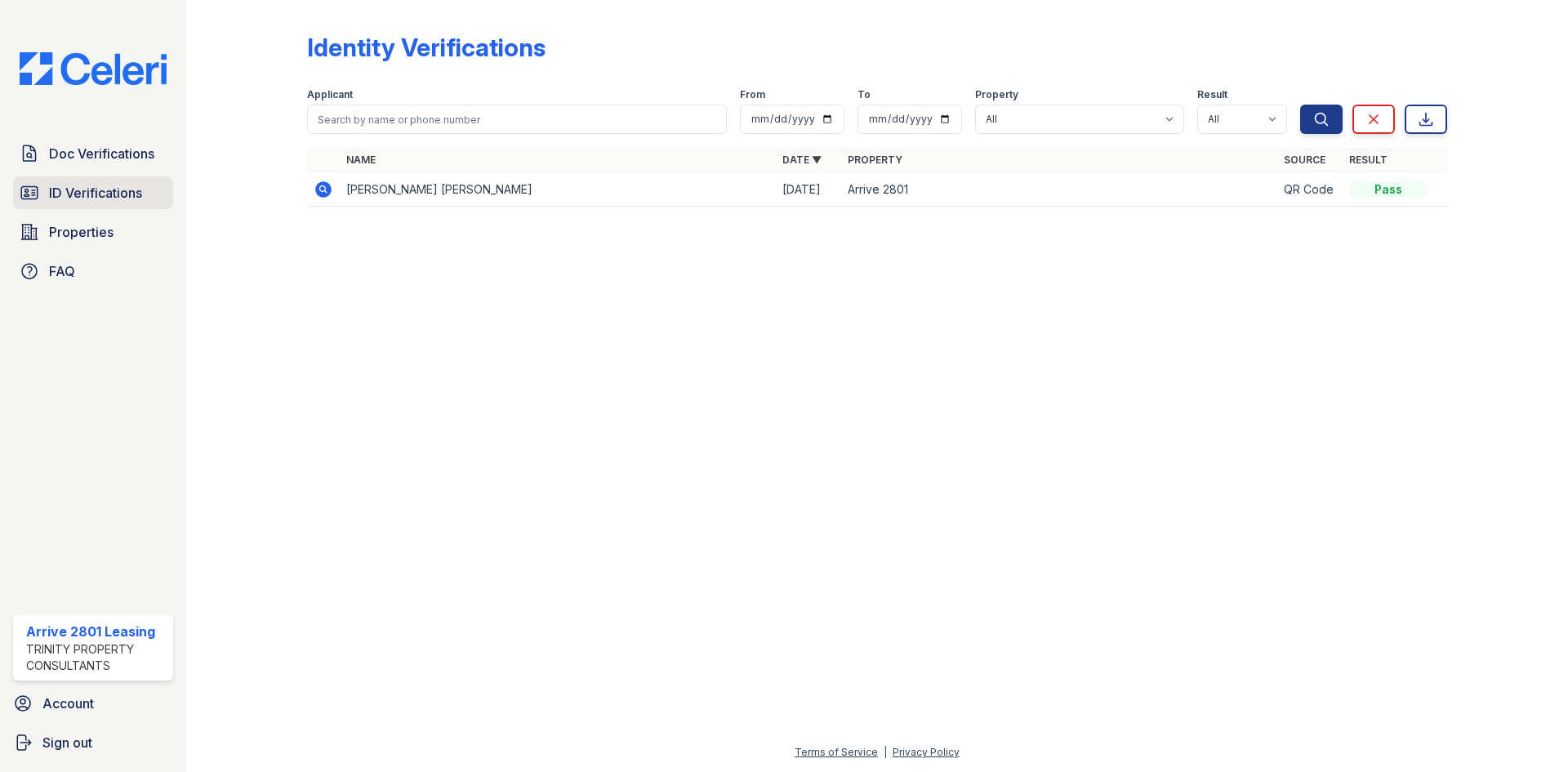
click at [137, 200] on span "ID Verifications" at bounding box center [95, 192] width 93 height 20
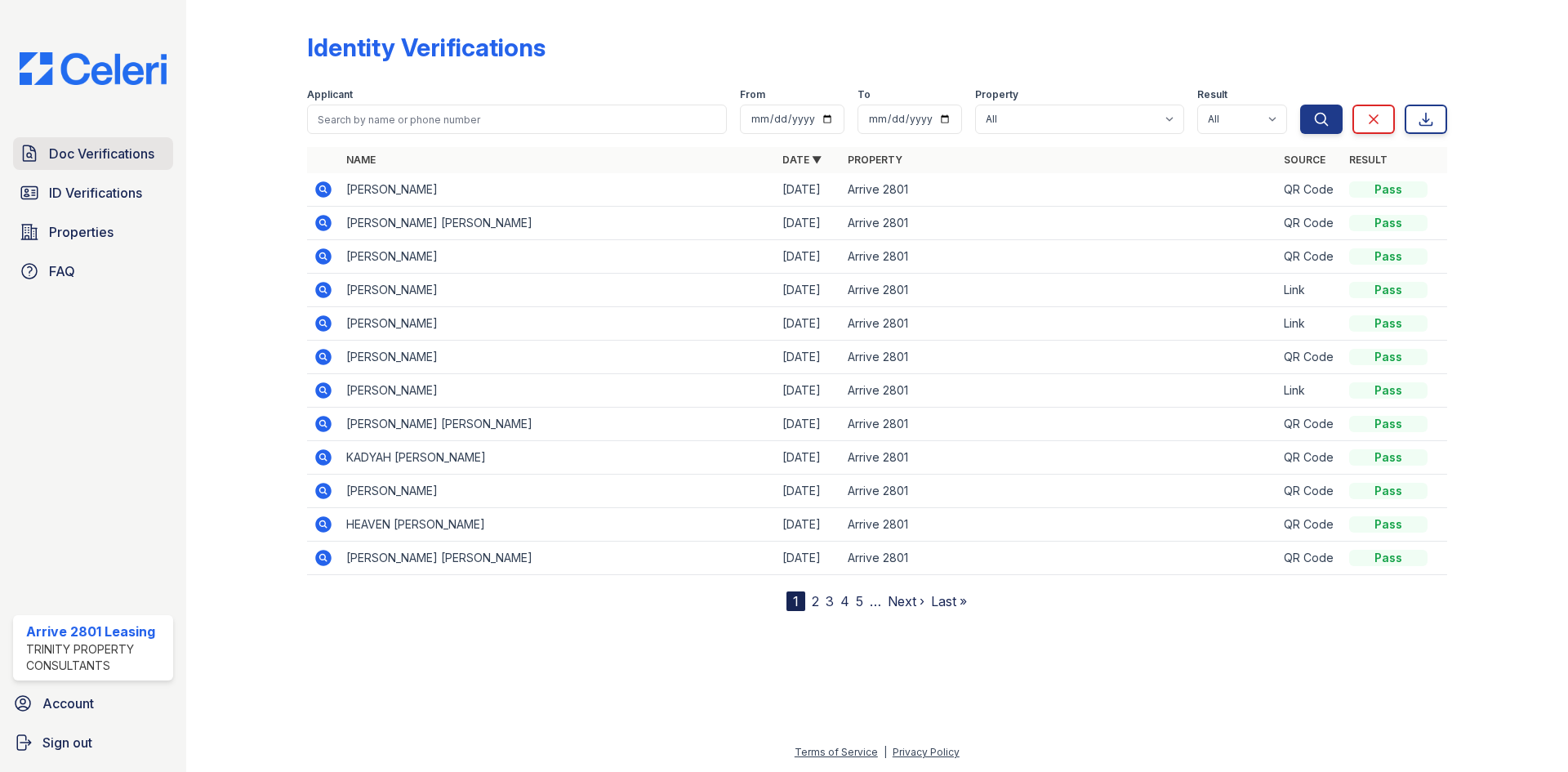
click at [52, 145] on span "Doc Verifications" at bounding box center [101, 153] width 105 height 20
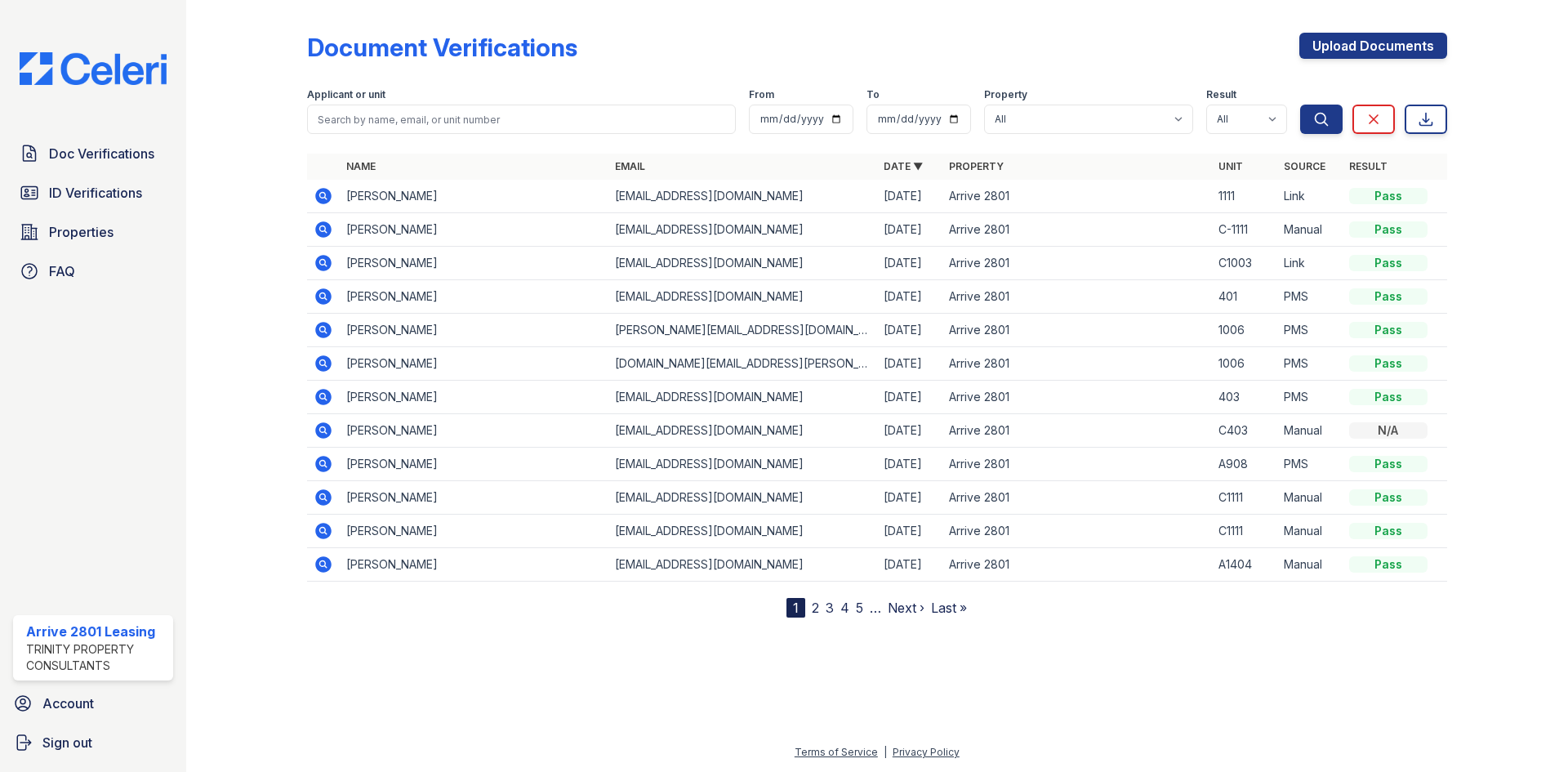
click at [1369, 31] on div "Document Verifications Upload Documents Filter Applicant or unit From To Proper…" at bounding box center [876, 311] width 1140 height 611
click at [1369, 42] on link "Upload Documents" at bounding box center [1373, 45] width 148 height 26
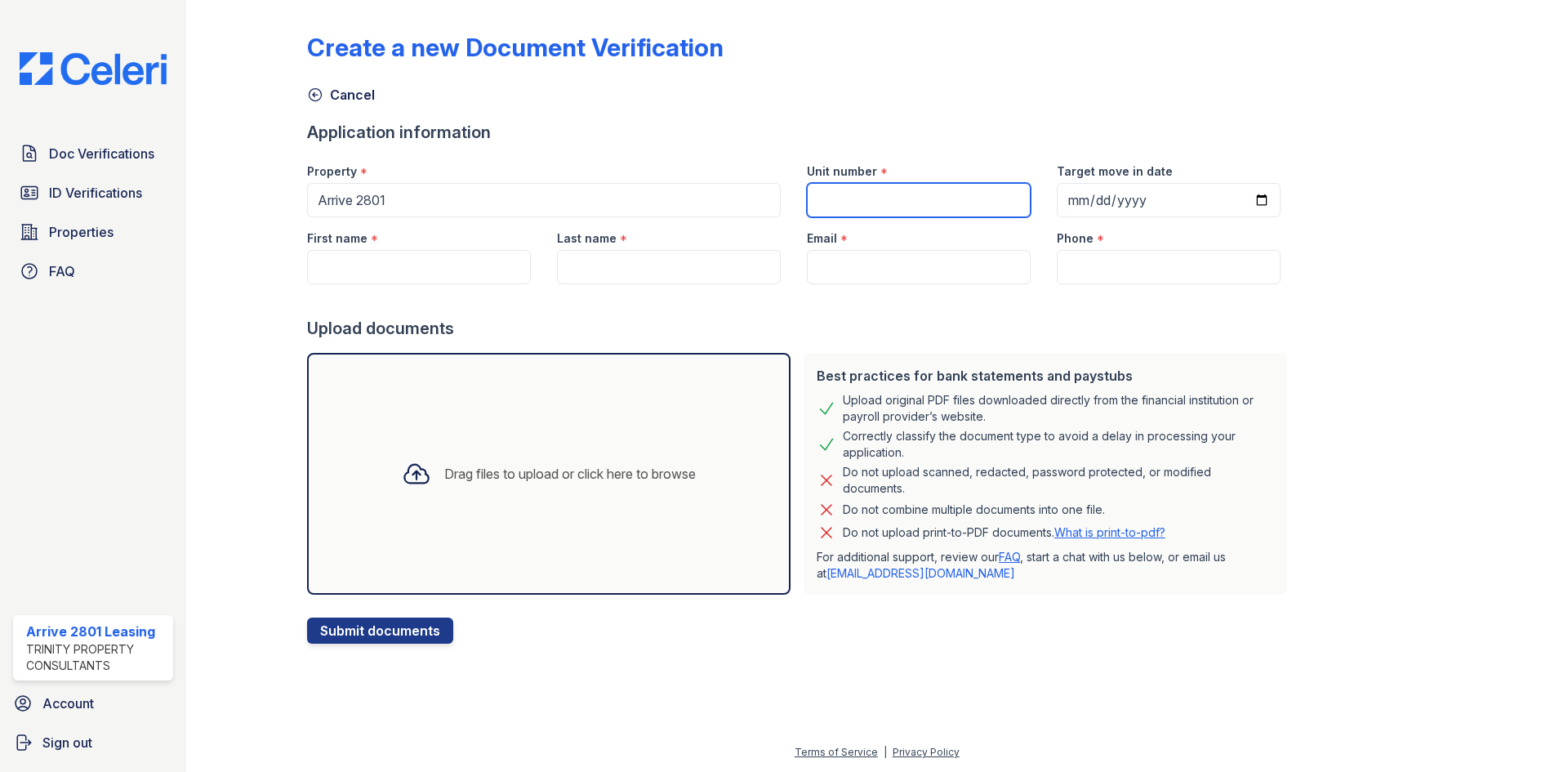
click at [889, 210] on input "Unit number" at bounding box center [918, 200] width 224 height 34
type input "C1104"
click at [1240, 197] on input "Target move in date" at bounding box center [1169, 200] width 224 height 34
type input "2025-08-30"
click at [444, 266] on input "First name" at bounding box center [419, 267] width 224 height 34
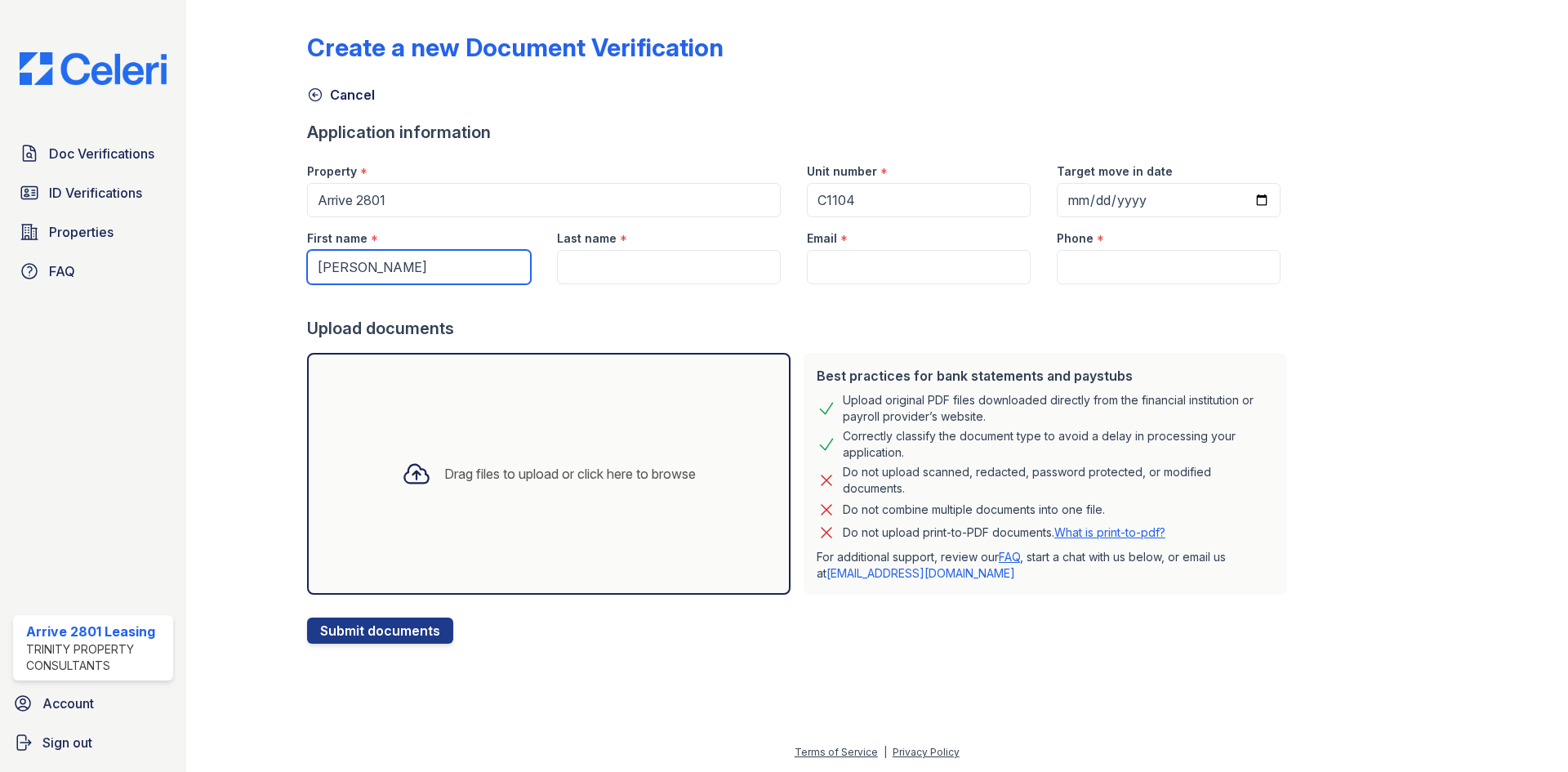
type input "[PERSON_NAME]"
click at [608, 257] on input "Last name" at bounding box center [669, 267] width 224 height 34
type input "Yousufy"
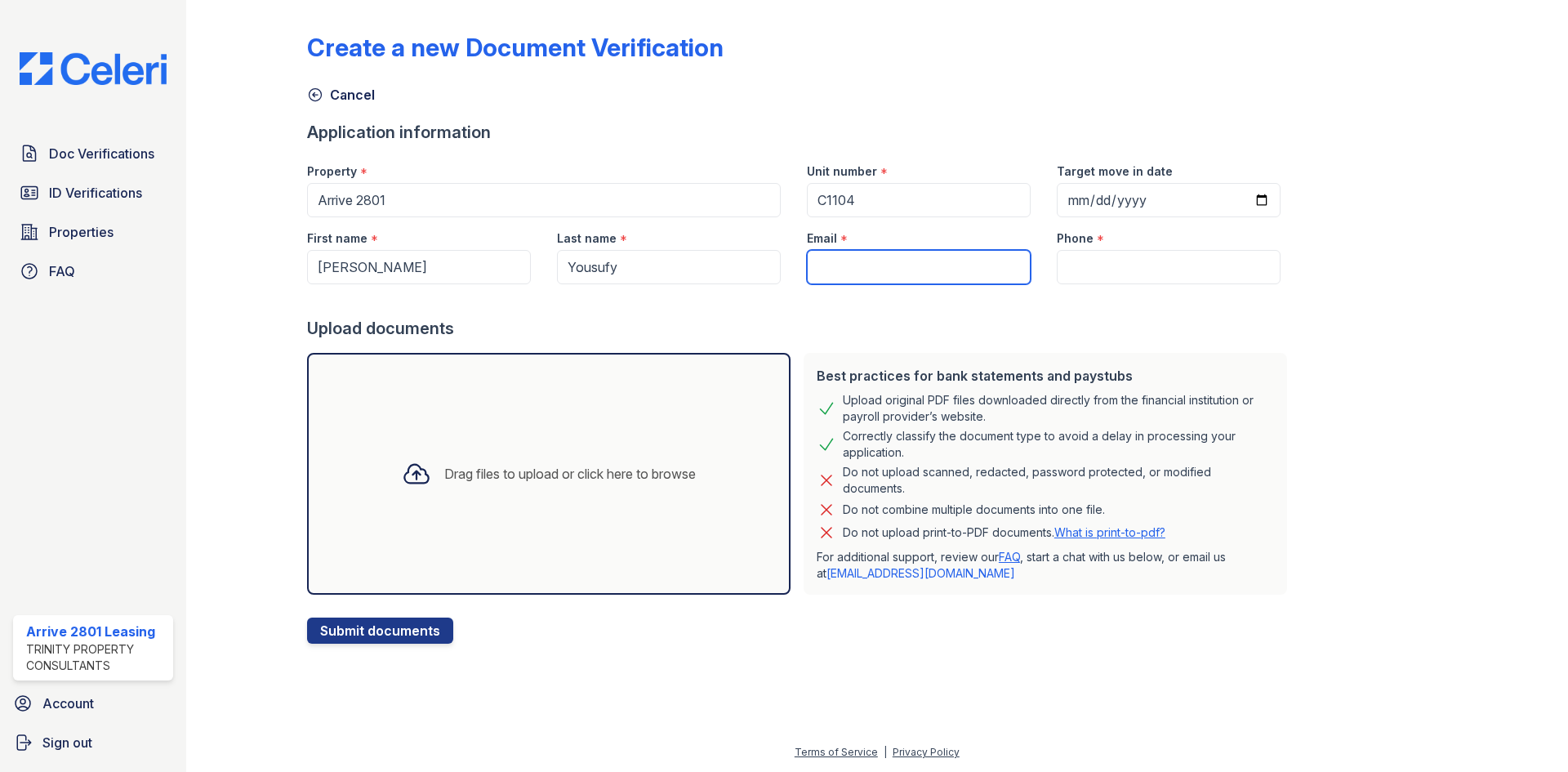
click at [886, 263] on input "Email" at bounding box center [918, 267] width 224 height 34
click at [866, 272] on input "Email" at bounding box center [918, 267] width 224 height 34
paste input "[EMAIL_ADDRESS][DOMAIN_NAME]"
type input "[EMAIL_ADDRESS][DOMAIN_NAME]"
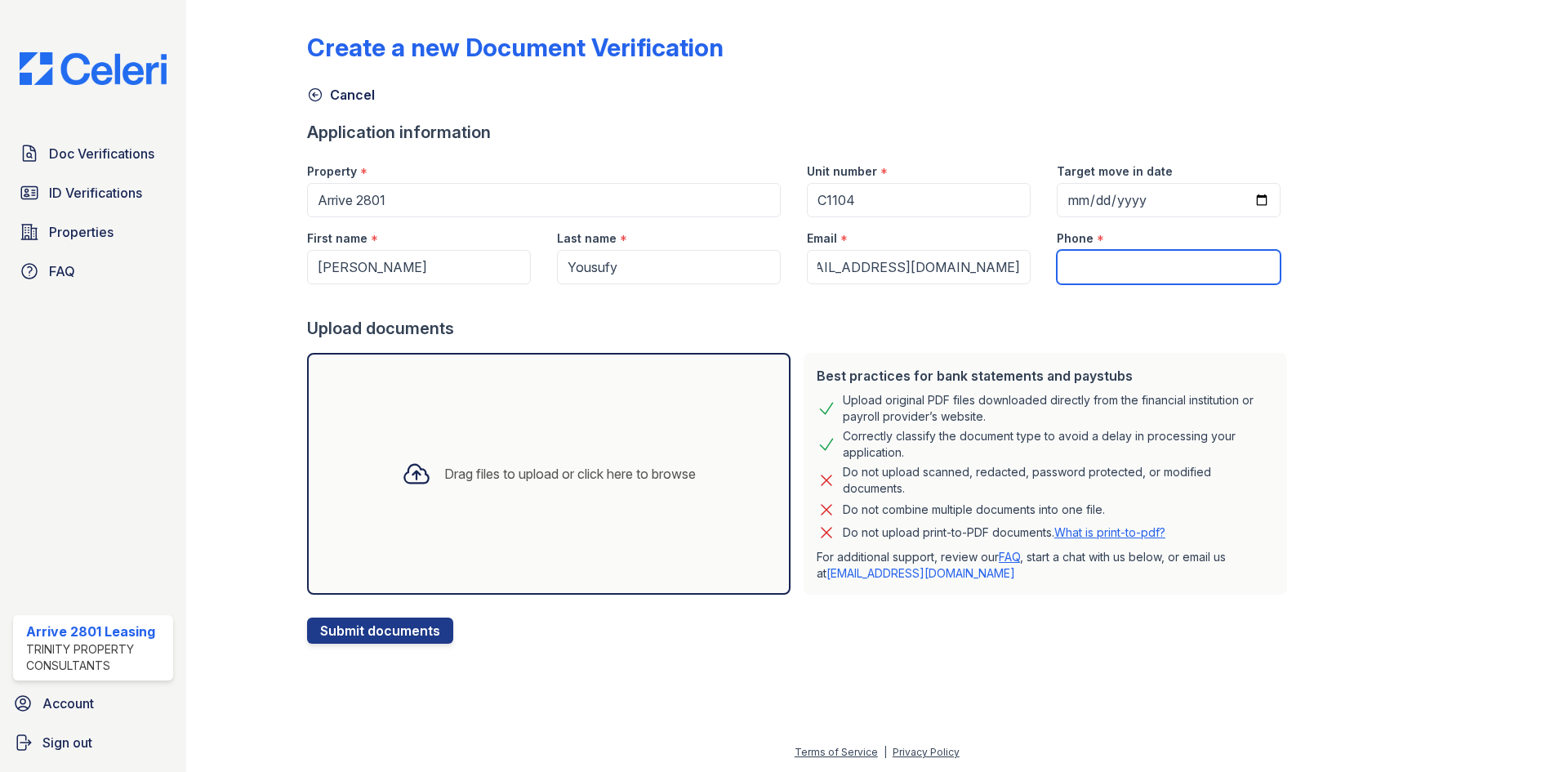
scroll to position [0, 0]
click at [1058, 265] on input "Phone" at bounding box center [1169, 267] width 224 height 34
type input "7032949408"
click at [483, 479] on div "Drag files to upload or click here to browse" at bounding box center [569, 473] width 251 height 20
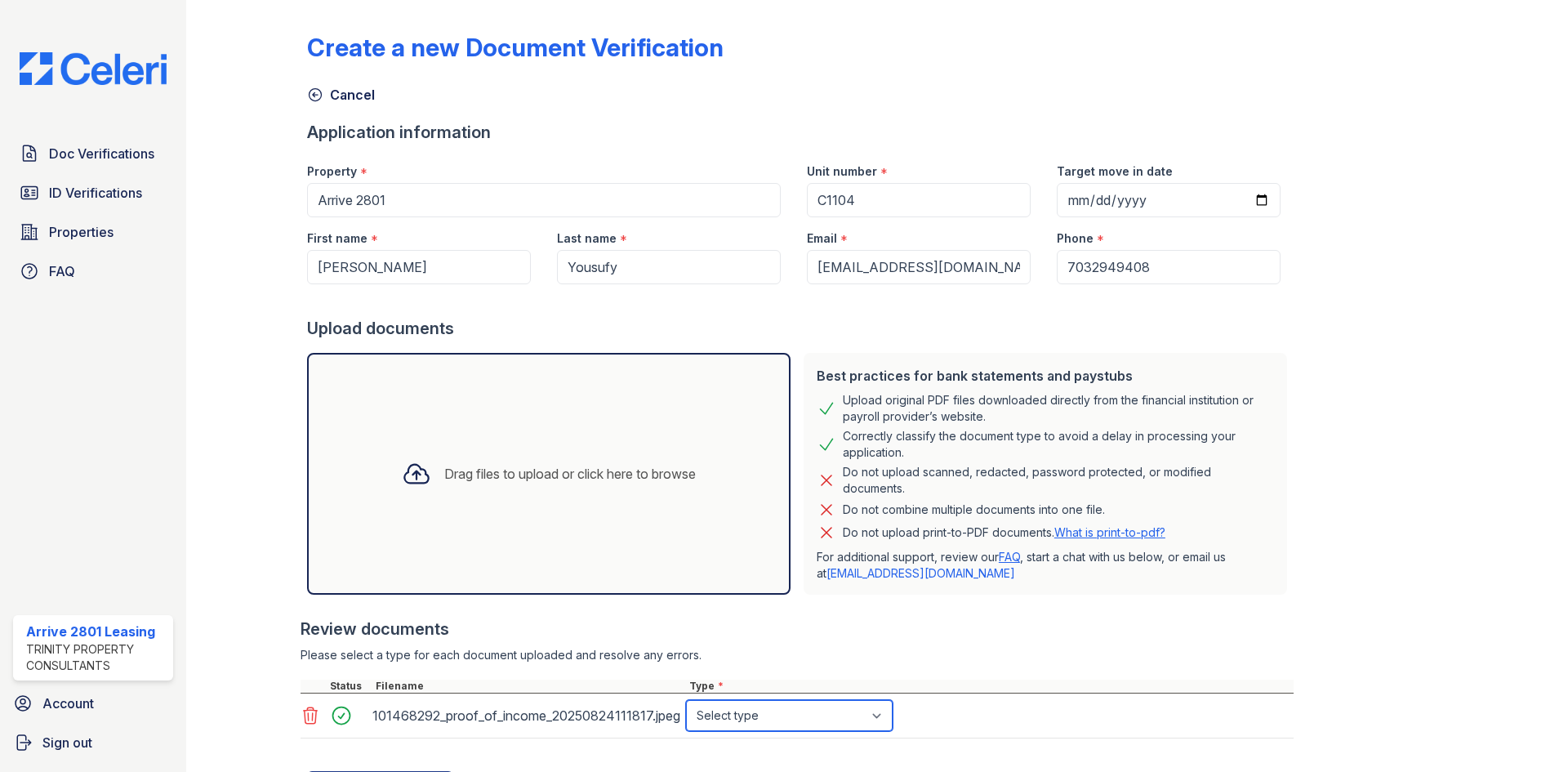
click at [812, 719] on select "Select type Paystub Bank Statement Offer Letter Tax Documents Benefit Award Let…" at bounding box center [789, 715] width 206 height 31
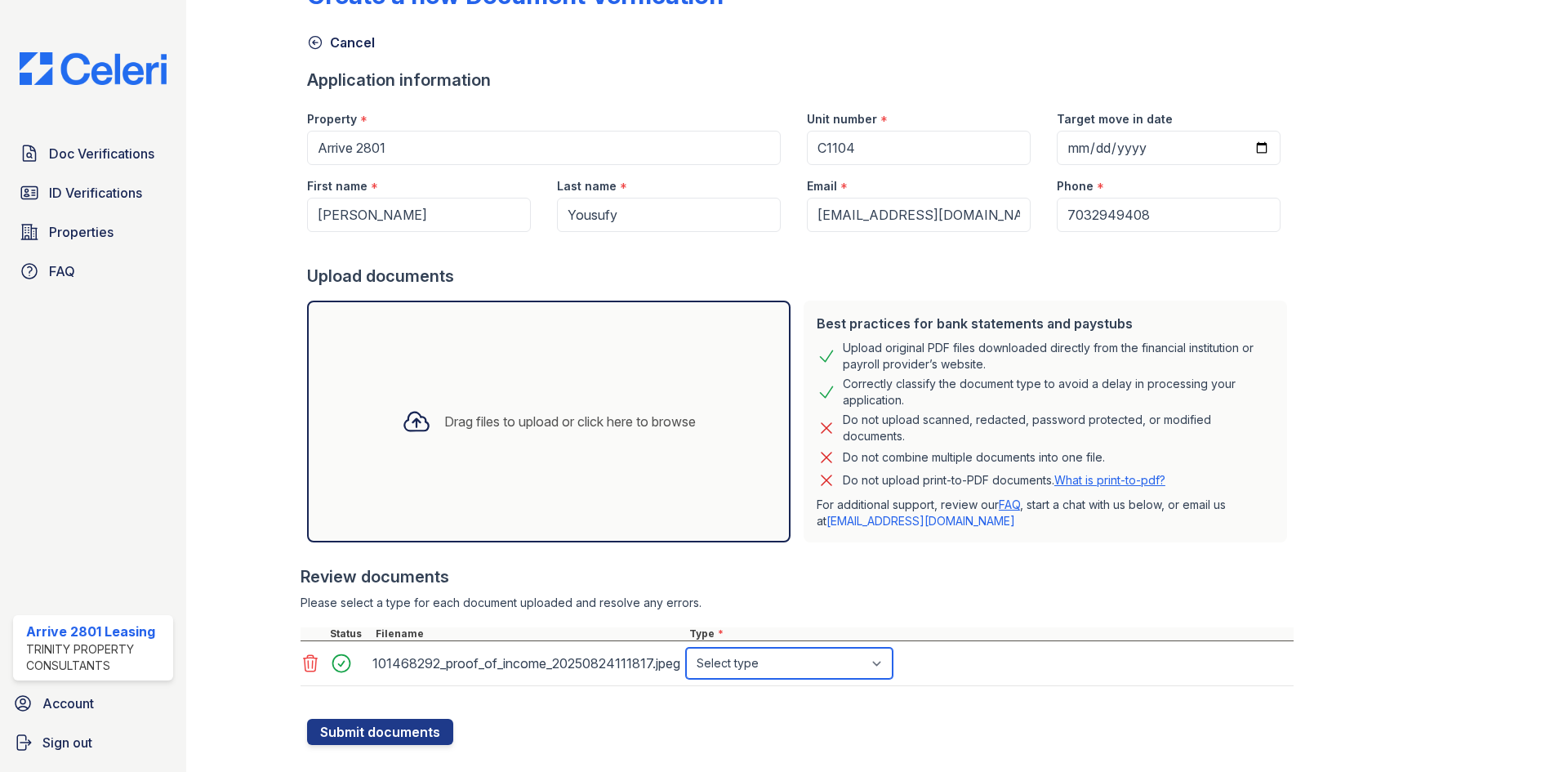
scroll to position [81, 0]
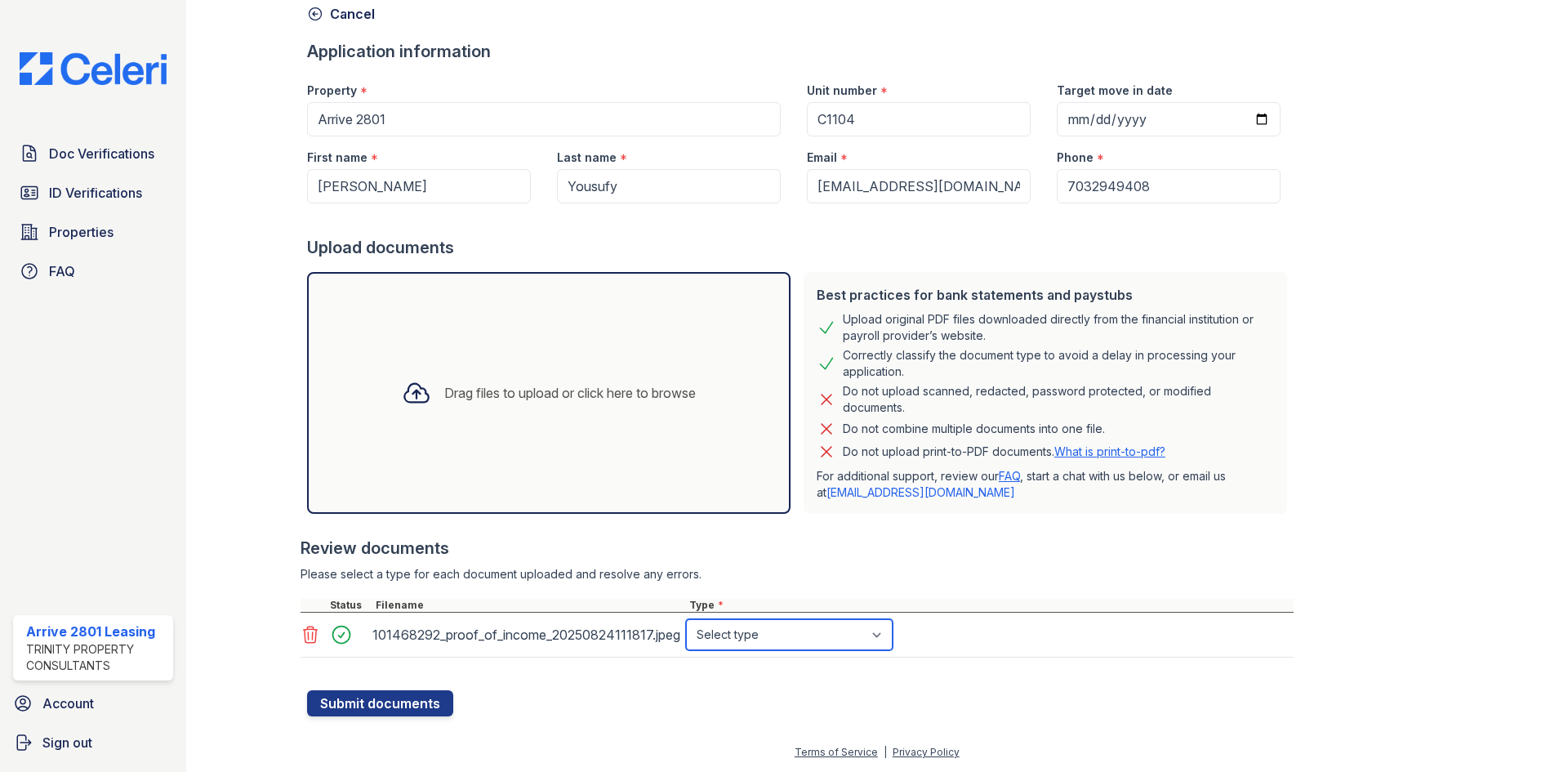
click at [747, 639] on select "Select type Paystub Bank Statement Offer Letter Tax Documents Benefit Award Let…" at bounding box center [789, 634] width 206 height 31
select select "offer_letter"
click at [686, 619] on select "Select type Paystub Bank Statement Offer Letter Tax Documents Benefit Award Let…" at bounding box center [789, 634] width 206 height 31
click at [387, 700] on button "Submit documents" at bounding box center [379, 702] width 146 height 26
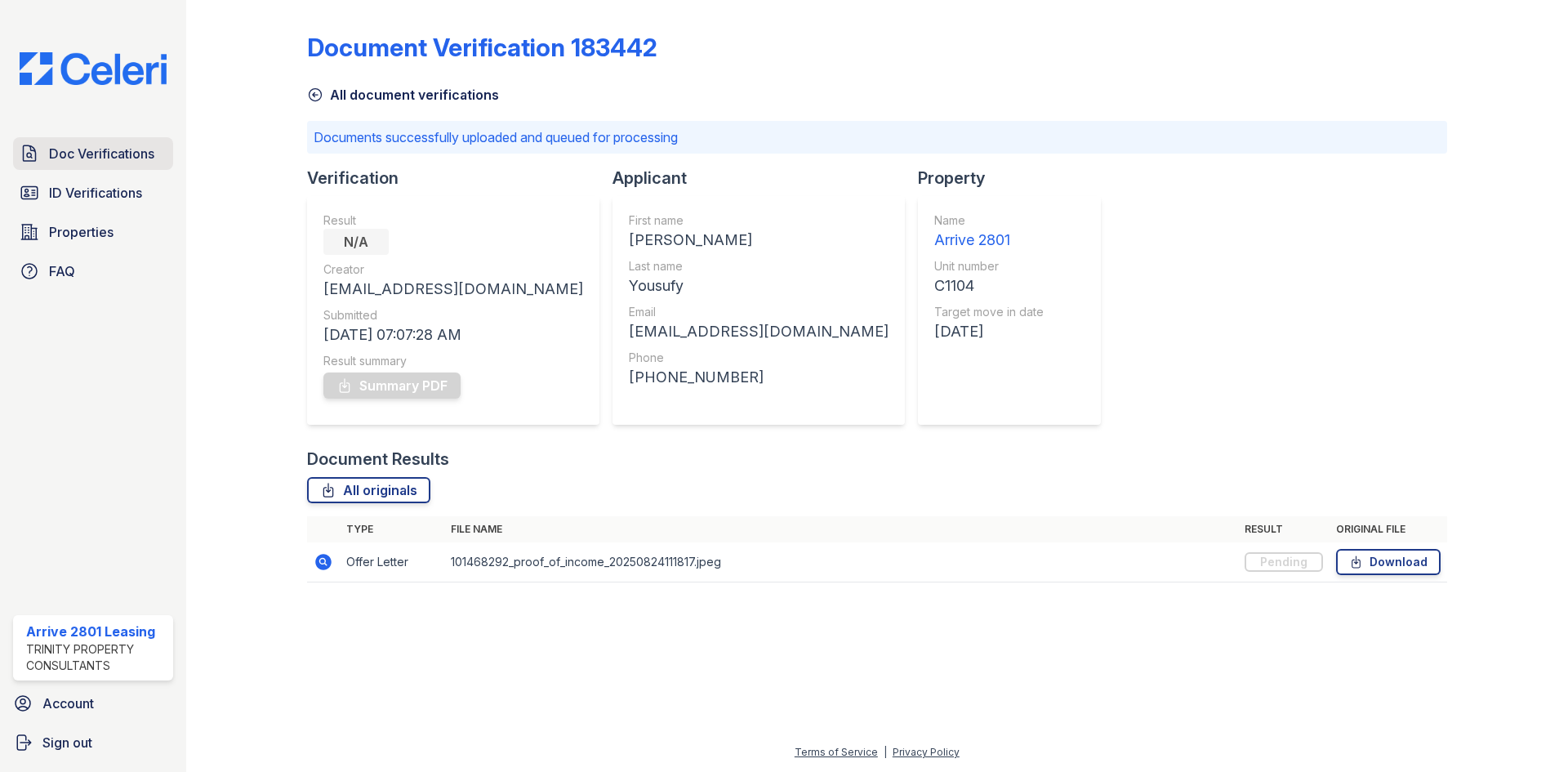
click at [132, 144] on span "Doc Verifications" at bounding box center [101, 153] width 105 height 20
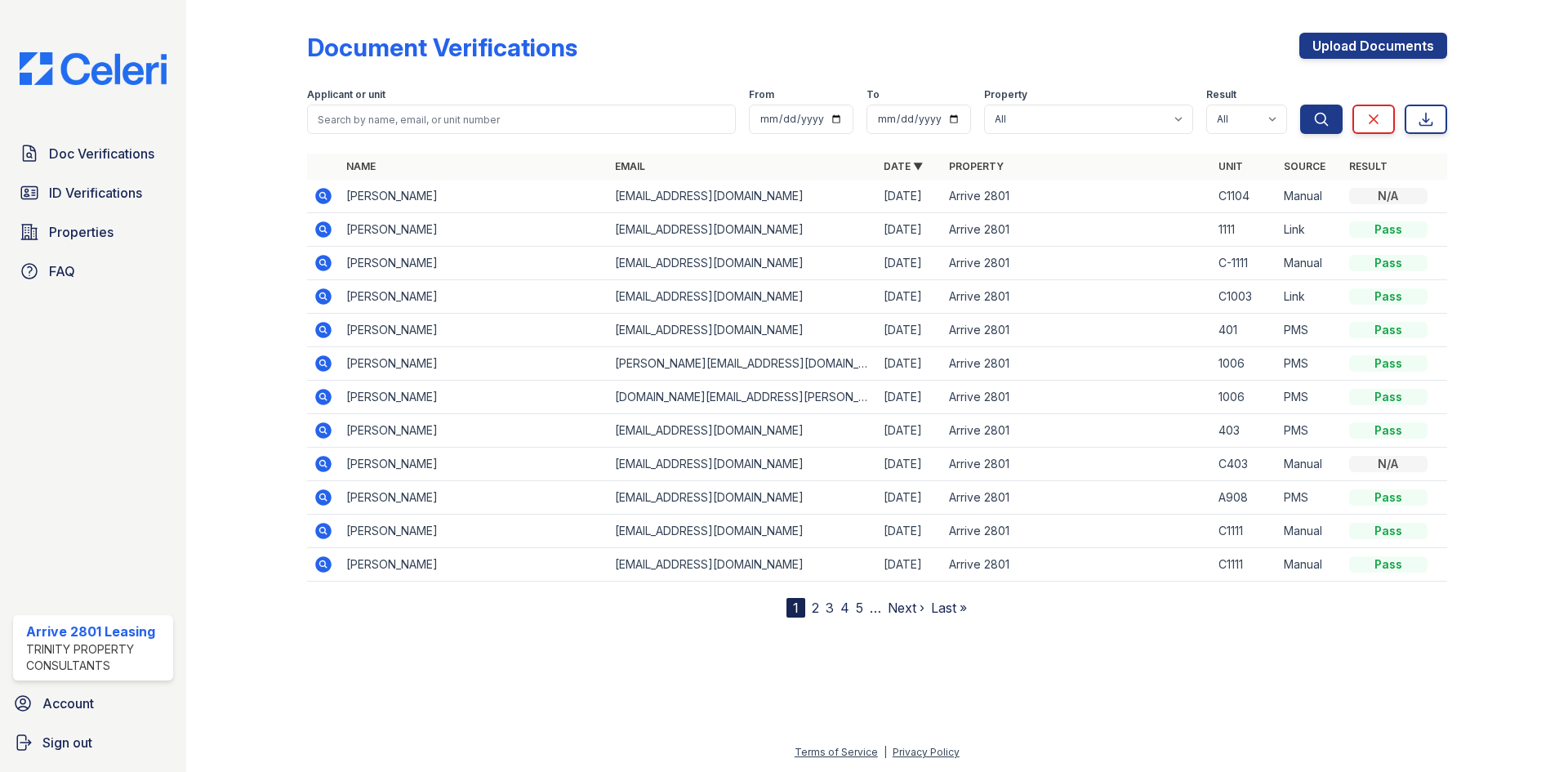
click at [317, 196] on icon at bounding box center [323, 196] width 16 height 16
